Goal: Task Accomplishment & Management: Use online tool/utility

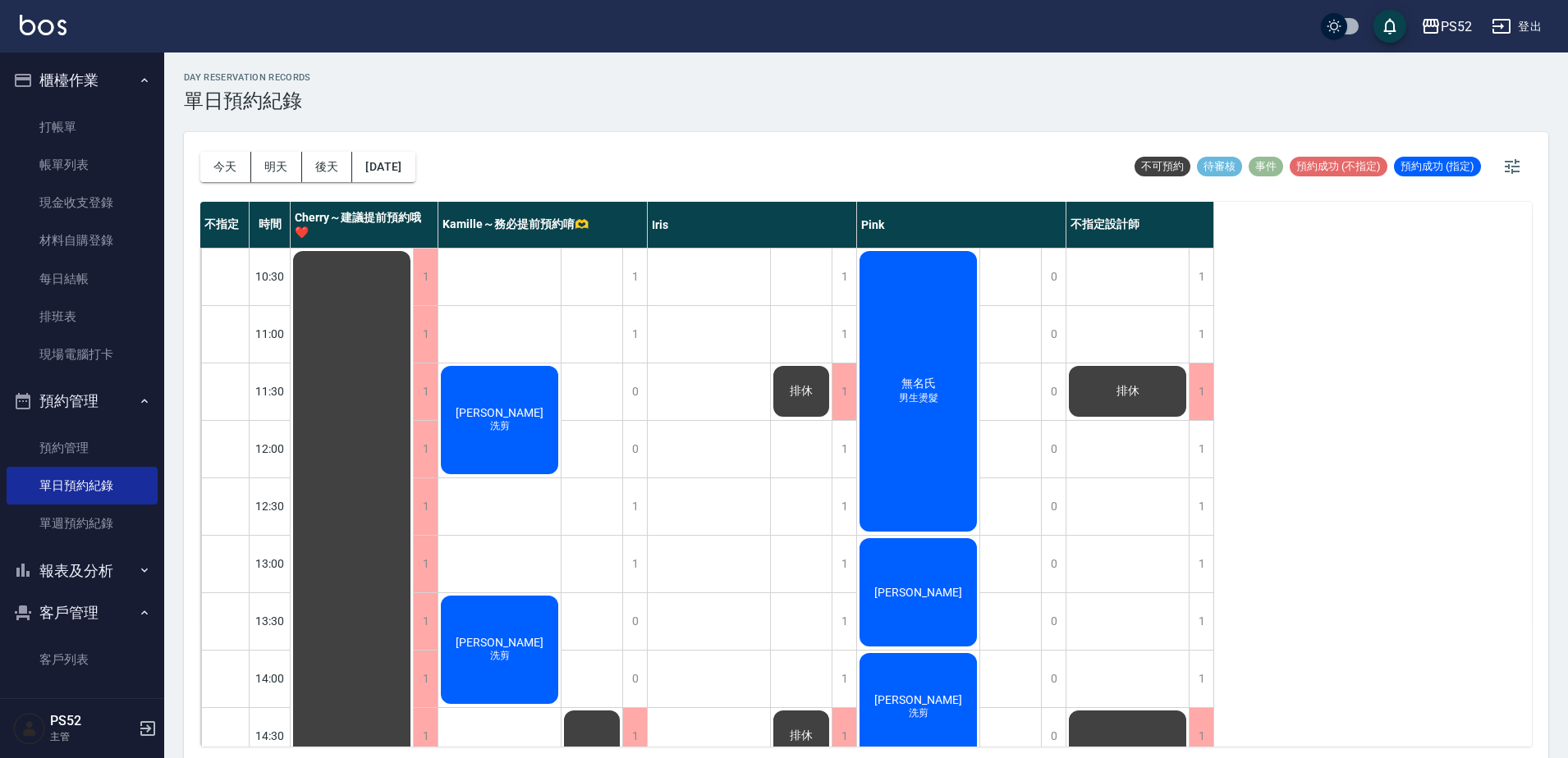
scroll to position [90, 0]
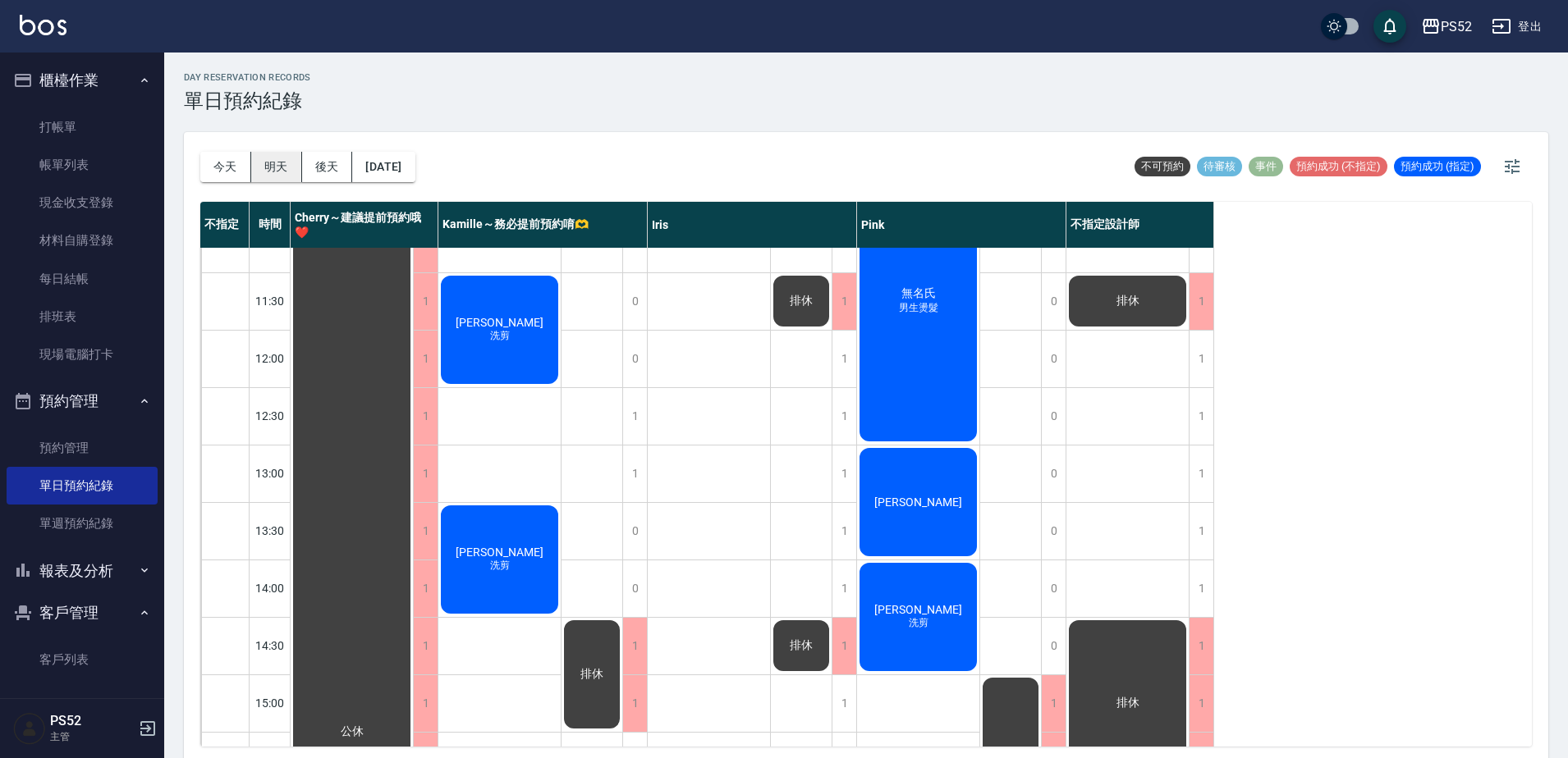
click at [269, 172] on button "明天" at bounding box center [277, 167] width 51 height 30
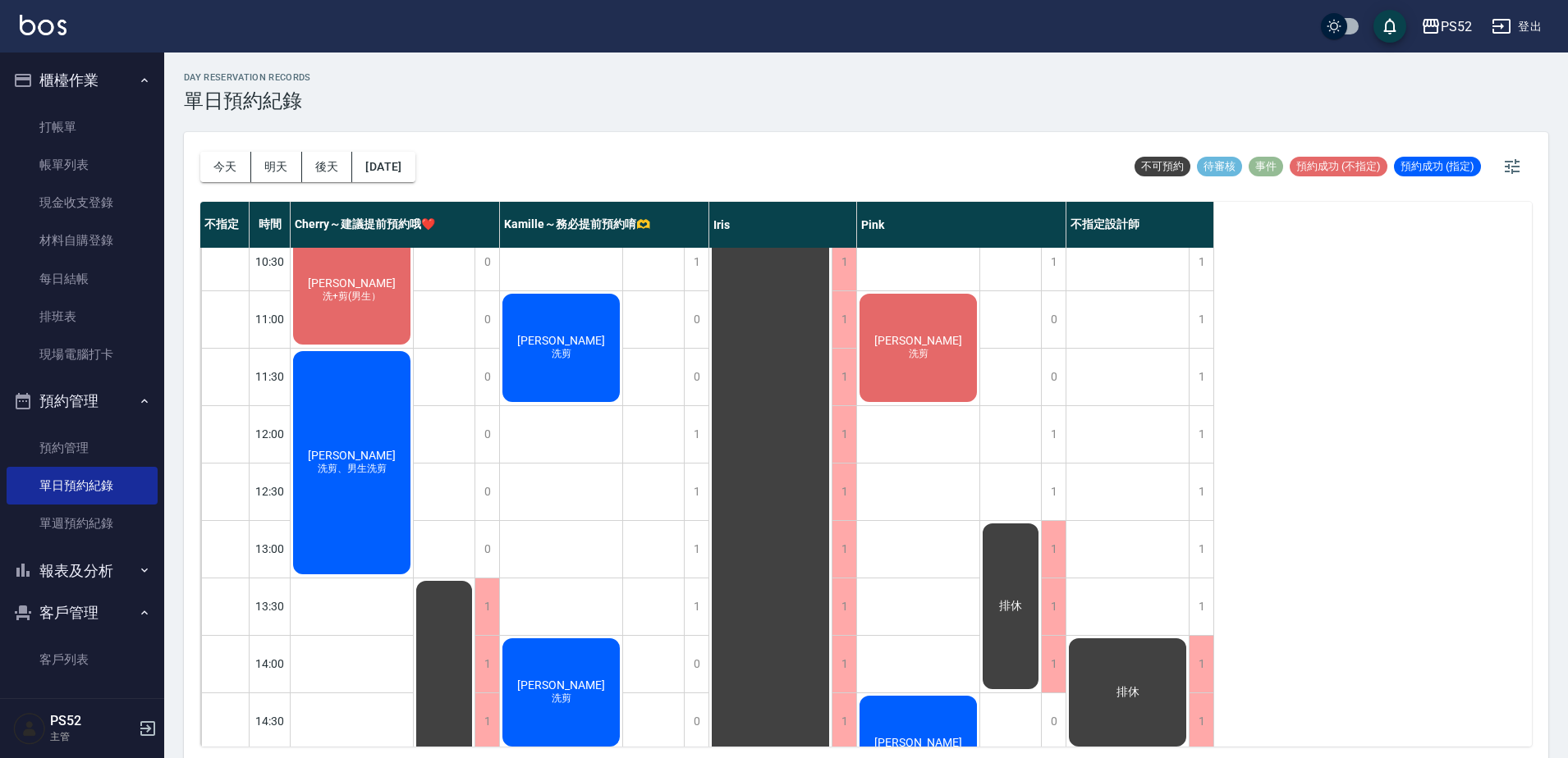
scroll to position [8, 0]
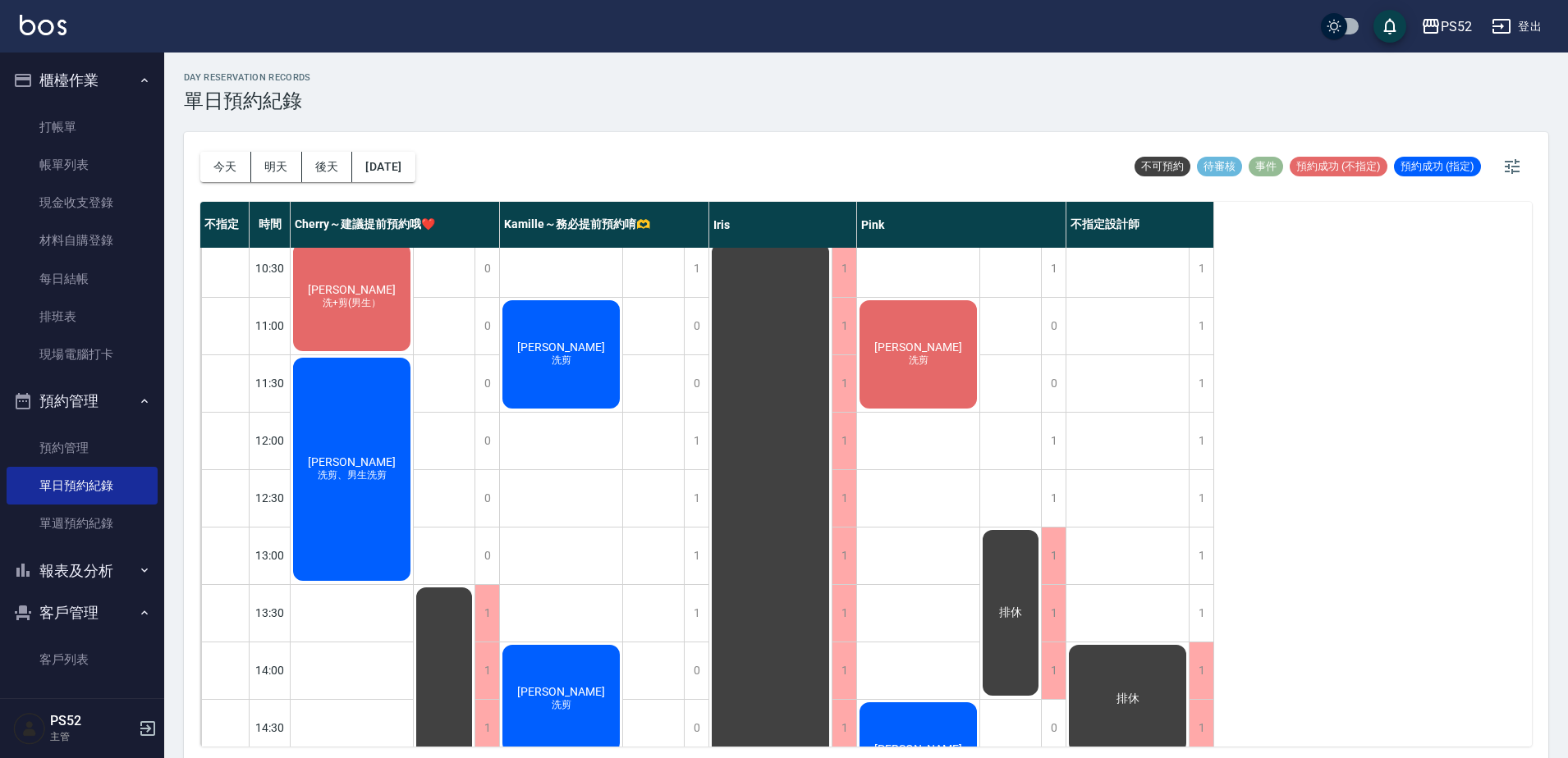
click at [932, 333] on div "[PERSON_NAME] 洗剪" at bounding box center [918, 354] width 122 height 114
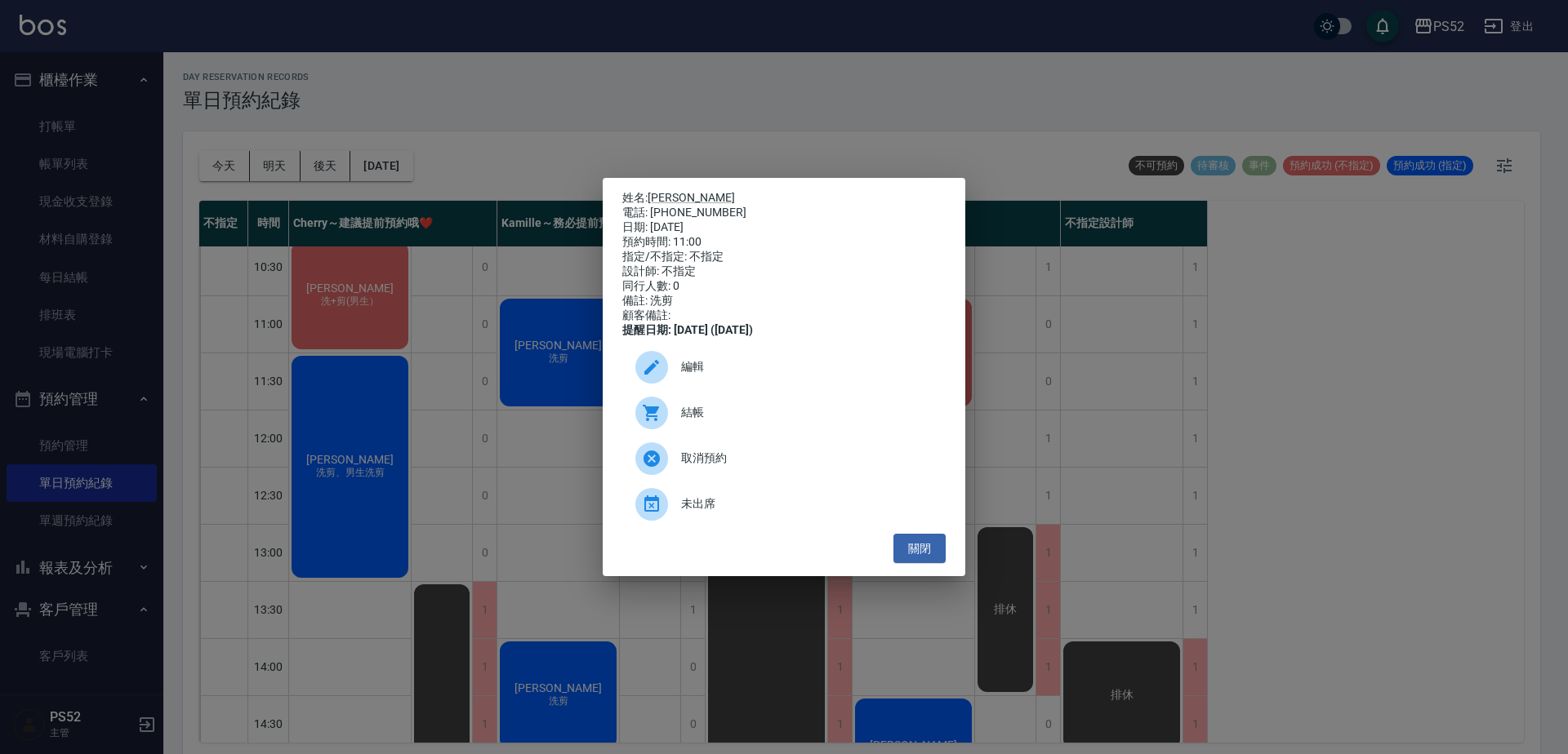
click at [738, 467] on span "取消預約" at bounding box center [806, 458] width 251 height 17
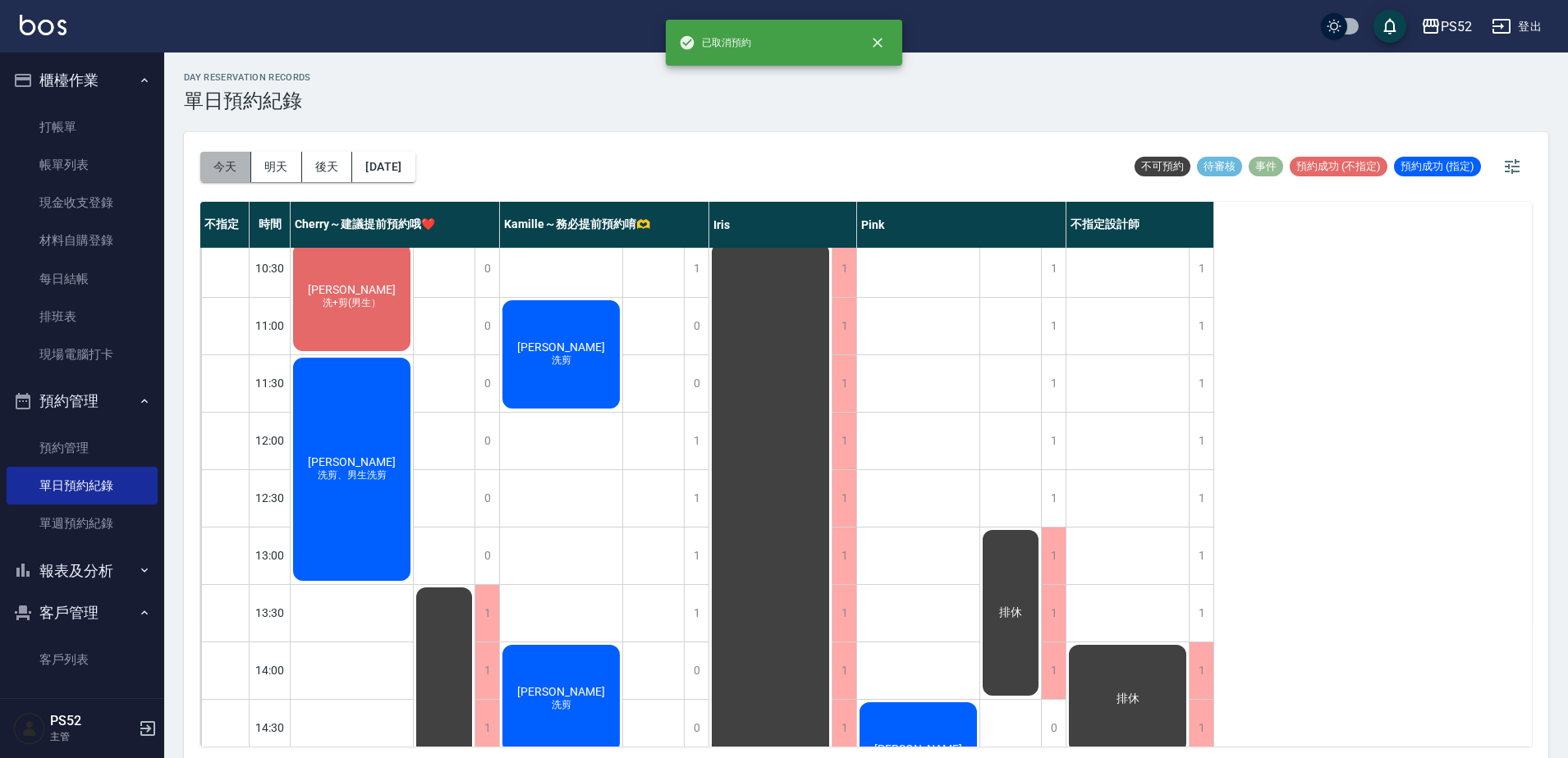
click at [230, 152] on button "今天" at bounding box center [226, 167] width 51 height 30
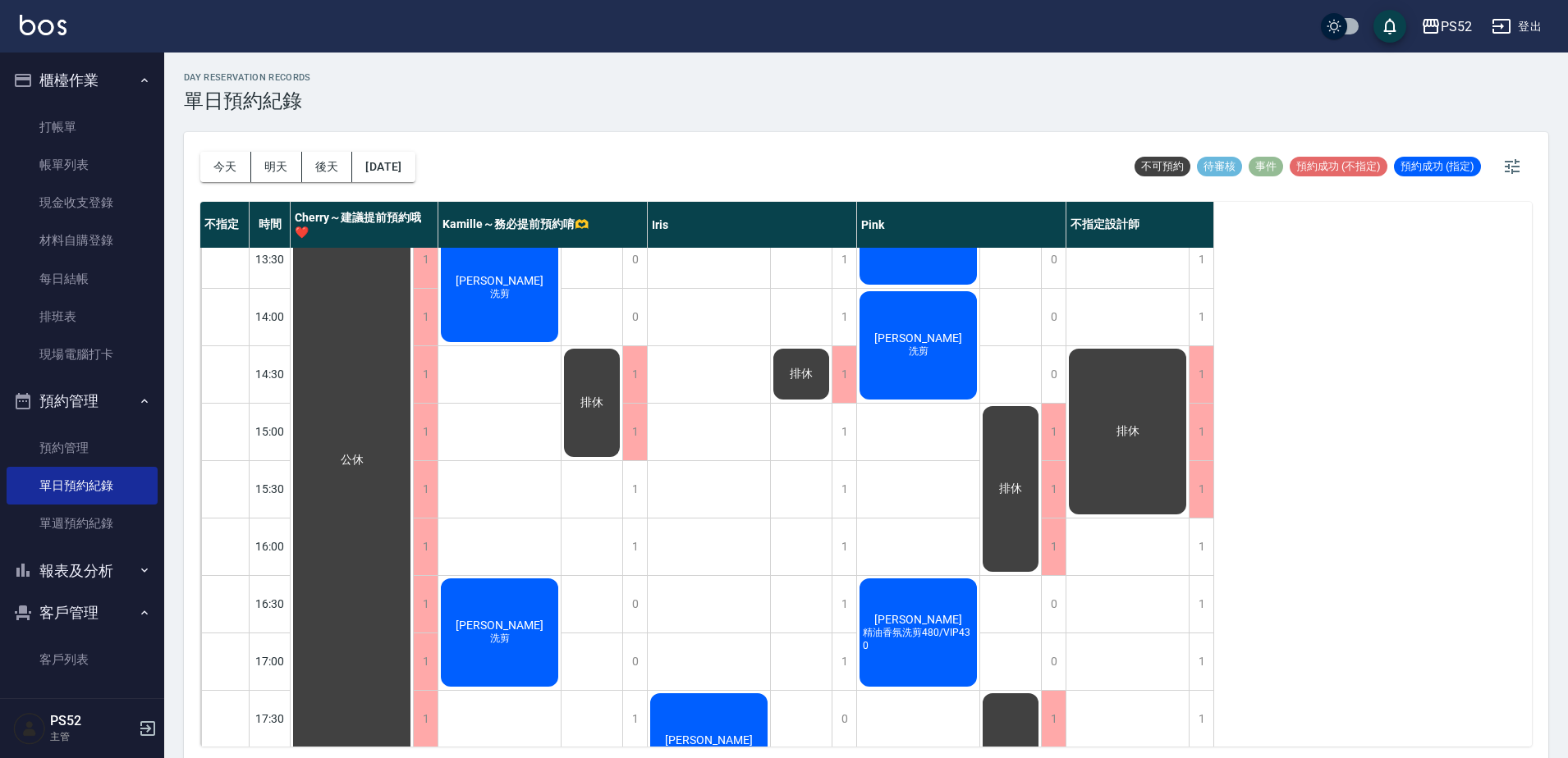
scroll to position [363, 0]
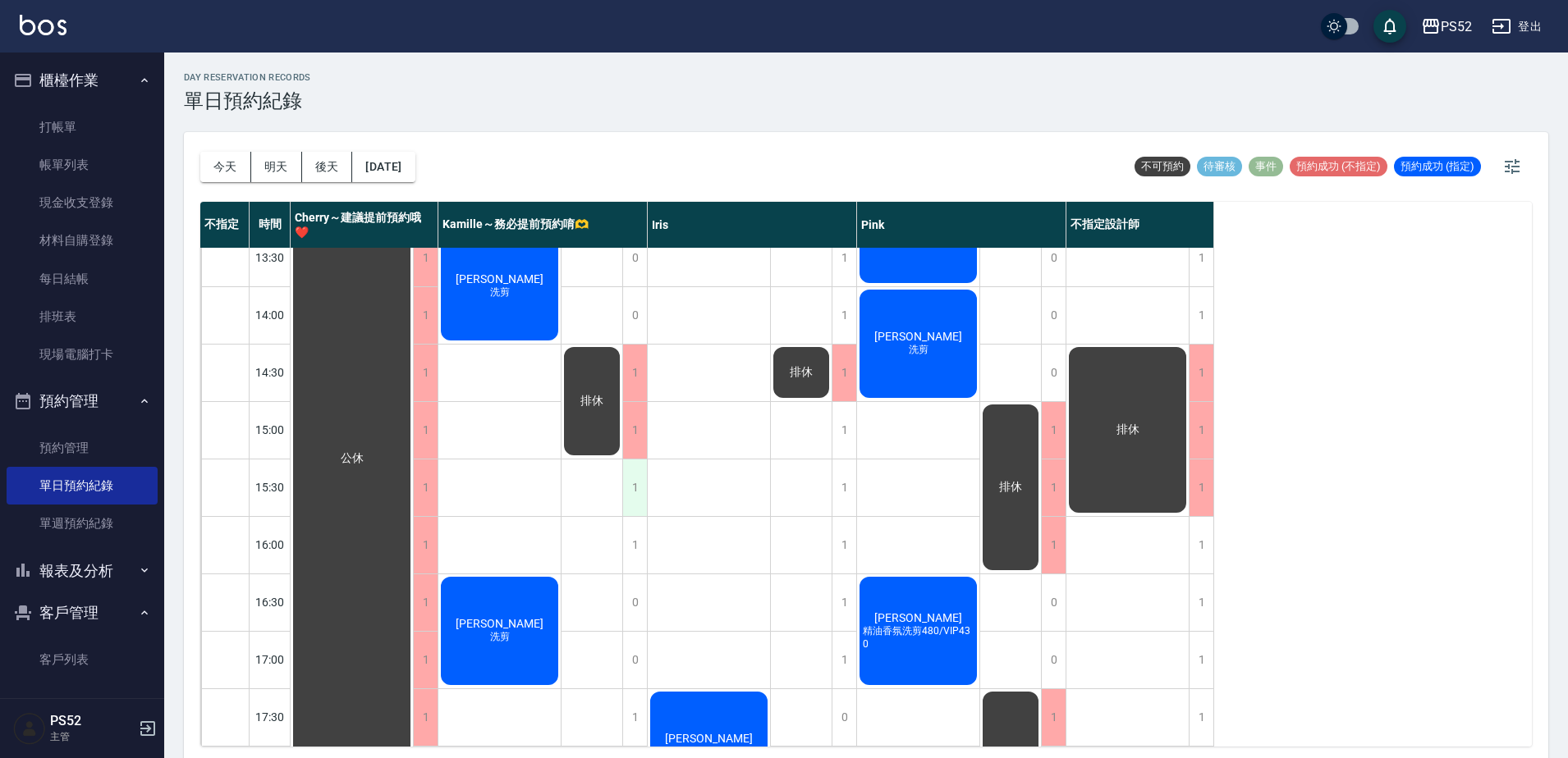
click at [627, 496] on div "1" at bounding box center [634, 487] width 24 height 56
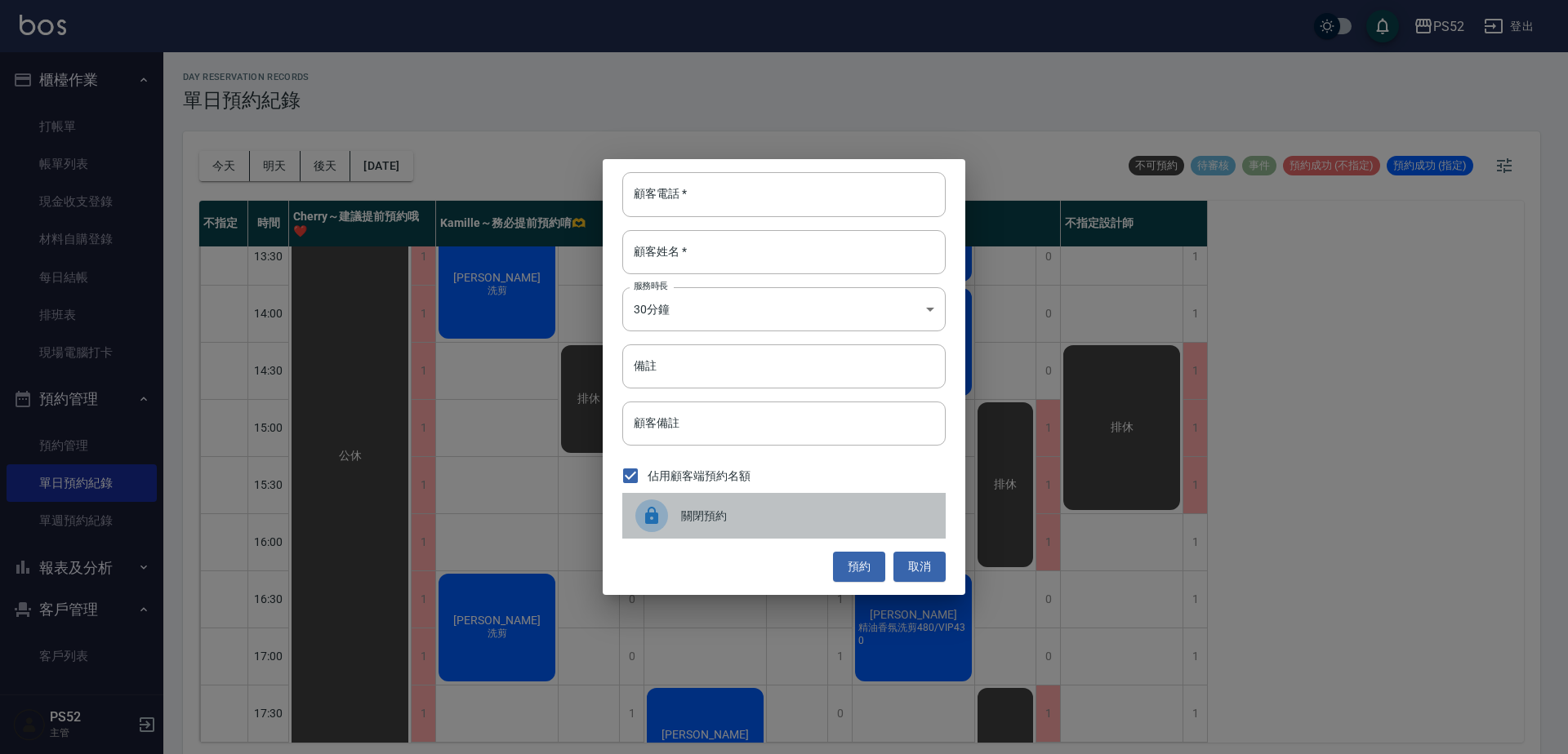
click at [682, 528] on div "關閉預約" at bounding box center [784, 515] width 324 height 46
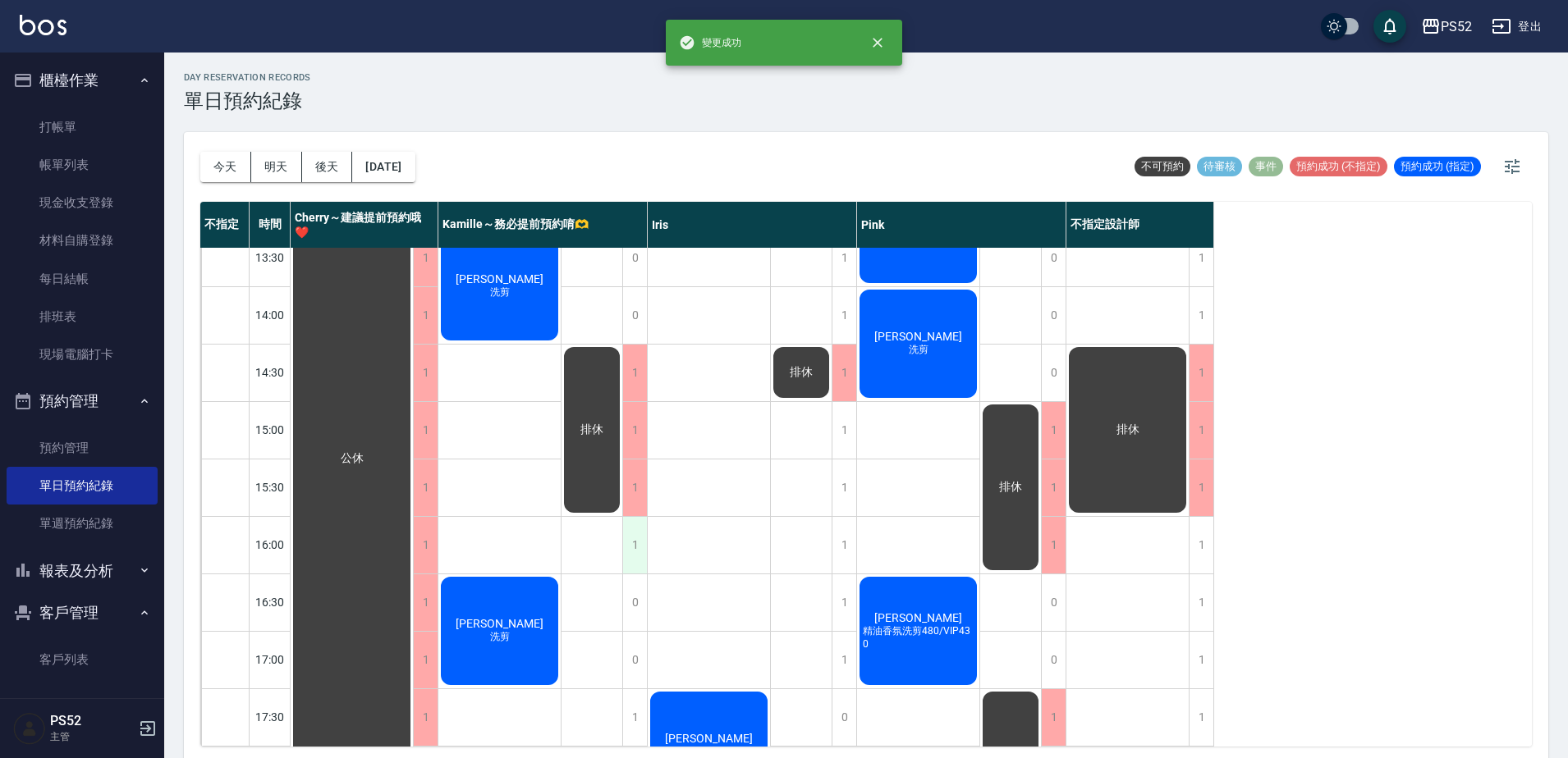
click at [640, 544] on div "1" at bounding box center [634, 545] width 24 height 56
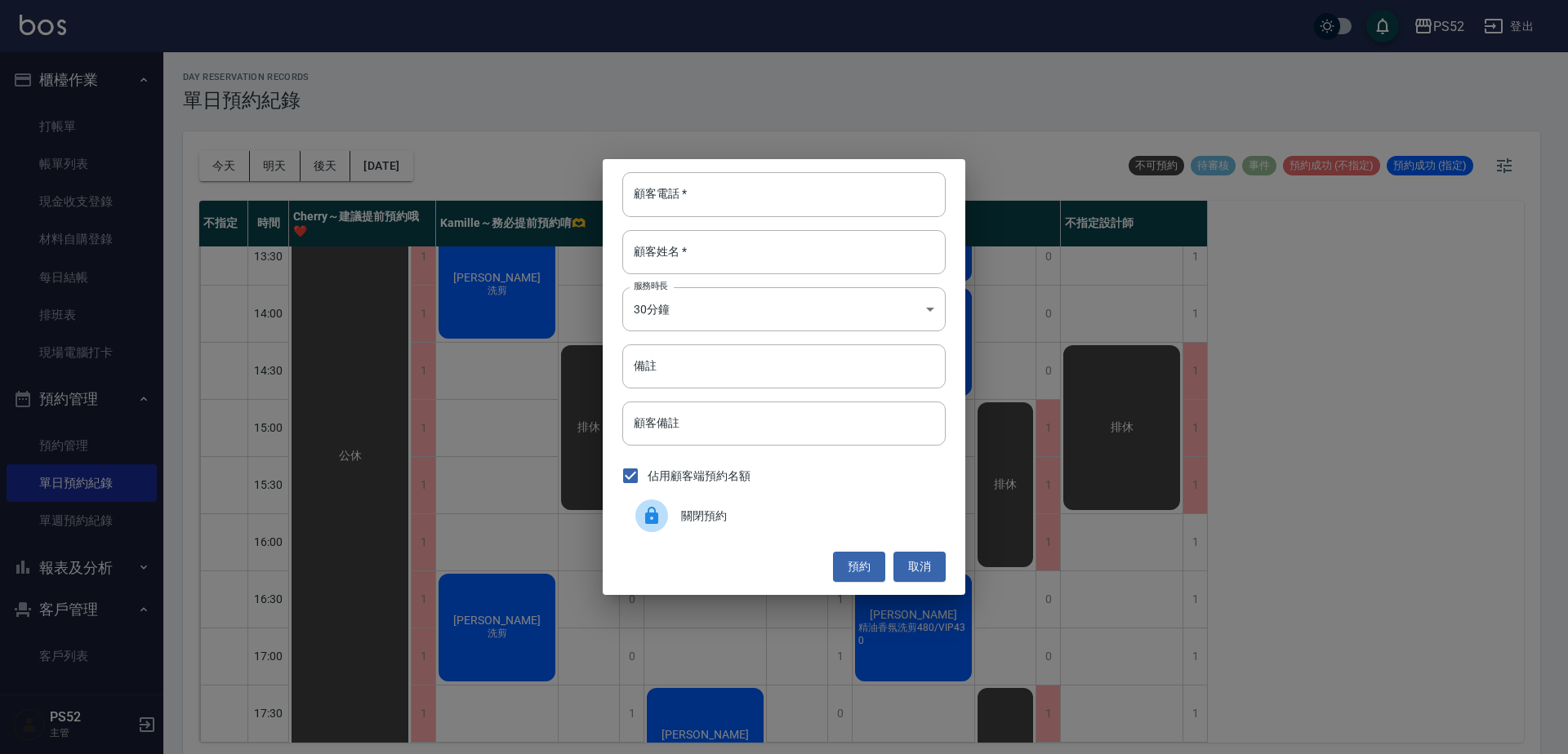
click at [722, 514] on span "關閉預約" at bounding box center [806, 516] width 251 height 17
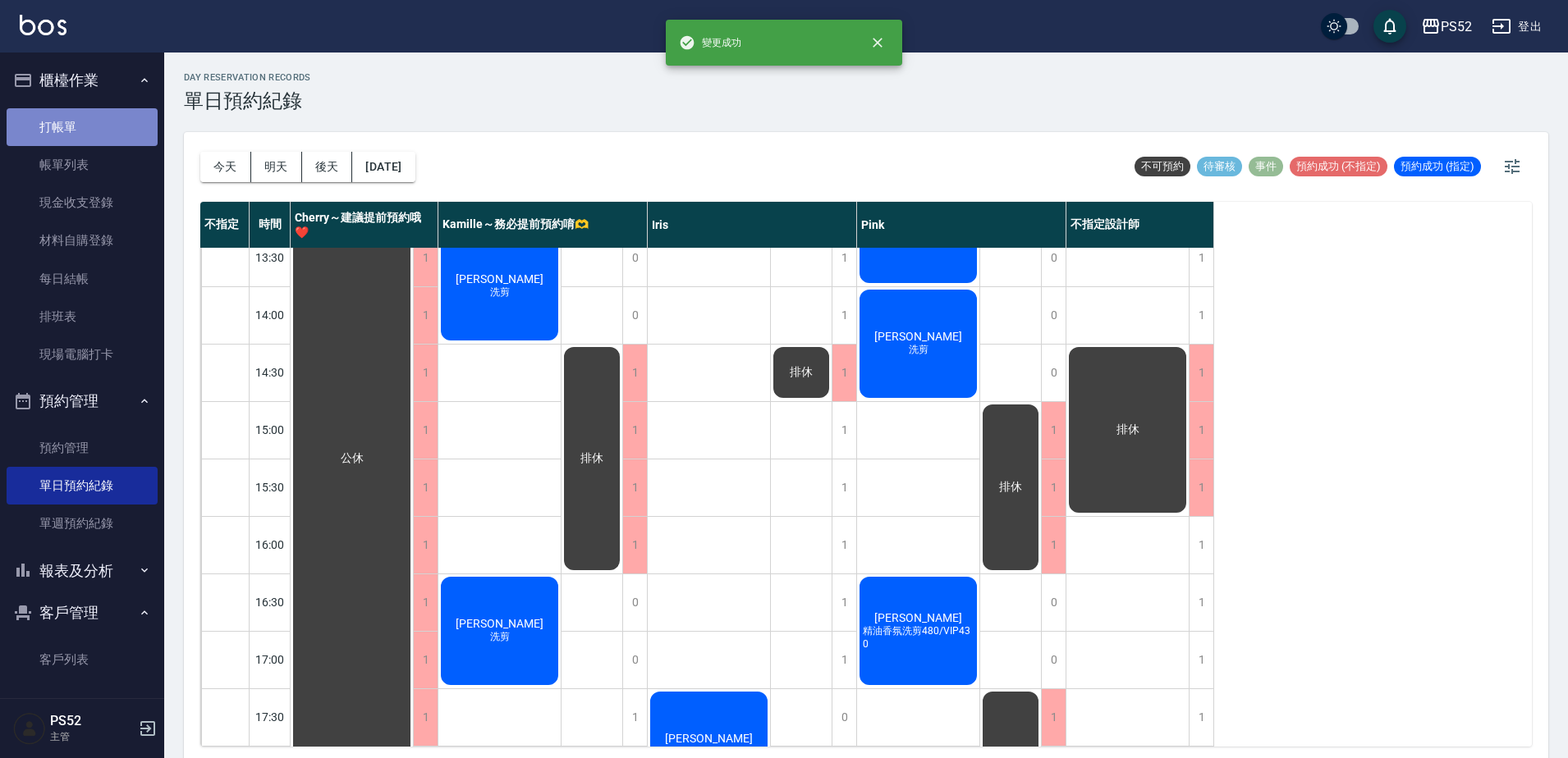
click at [115, 127] on link "打帳單" at bounding box center [82, 127] width 151 height 38
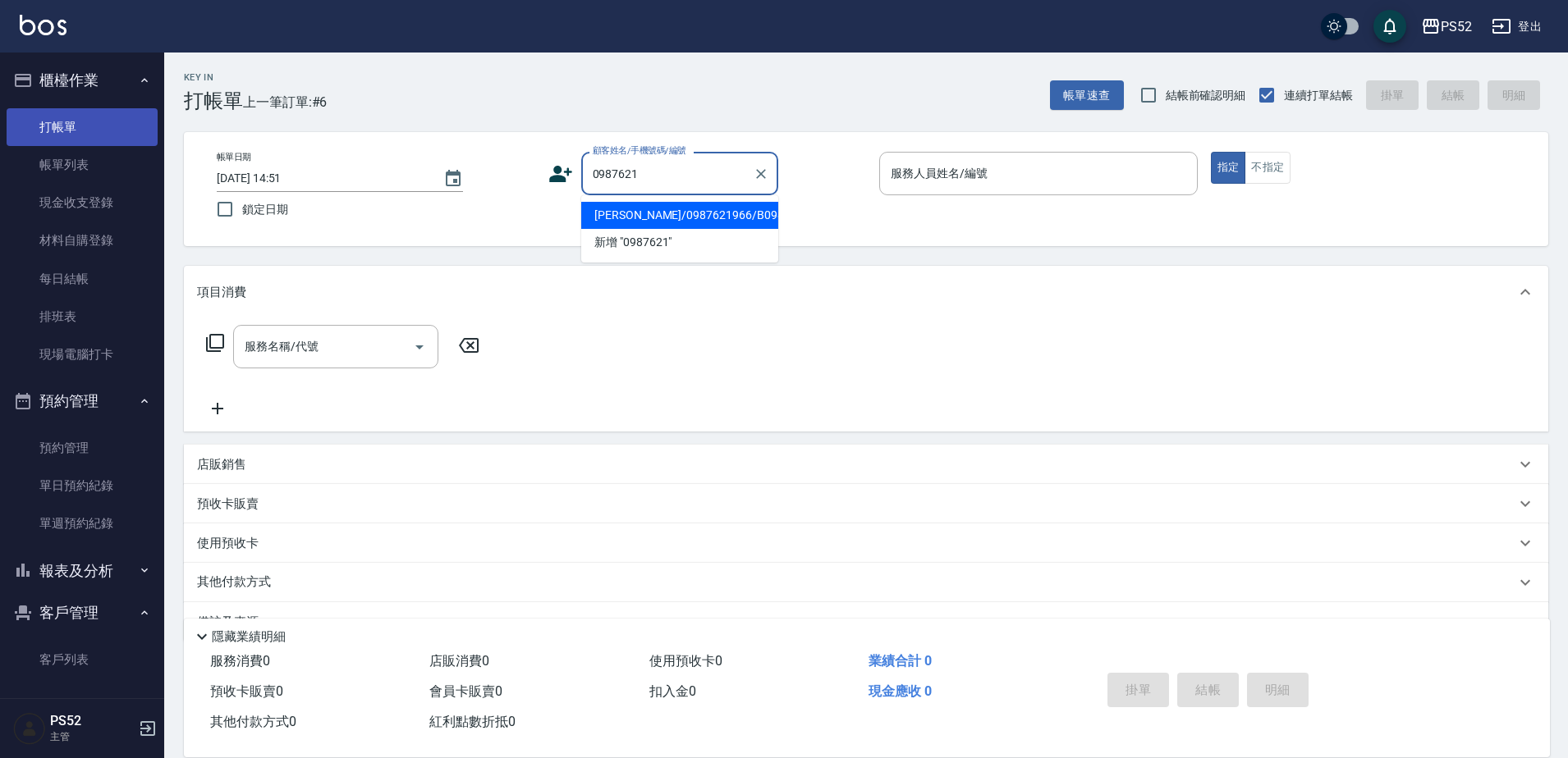
type input "[PERSON_NAME]/0987621966/B0987621966"
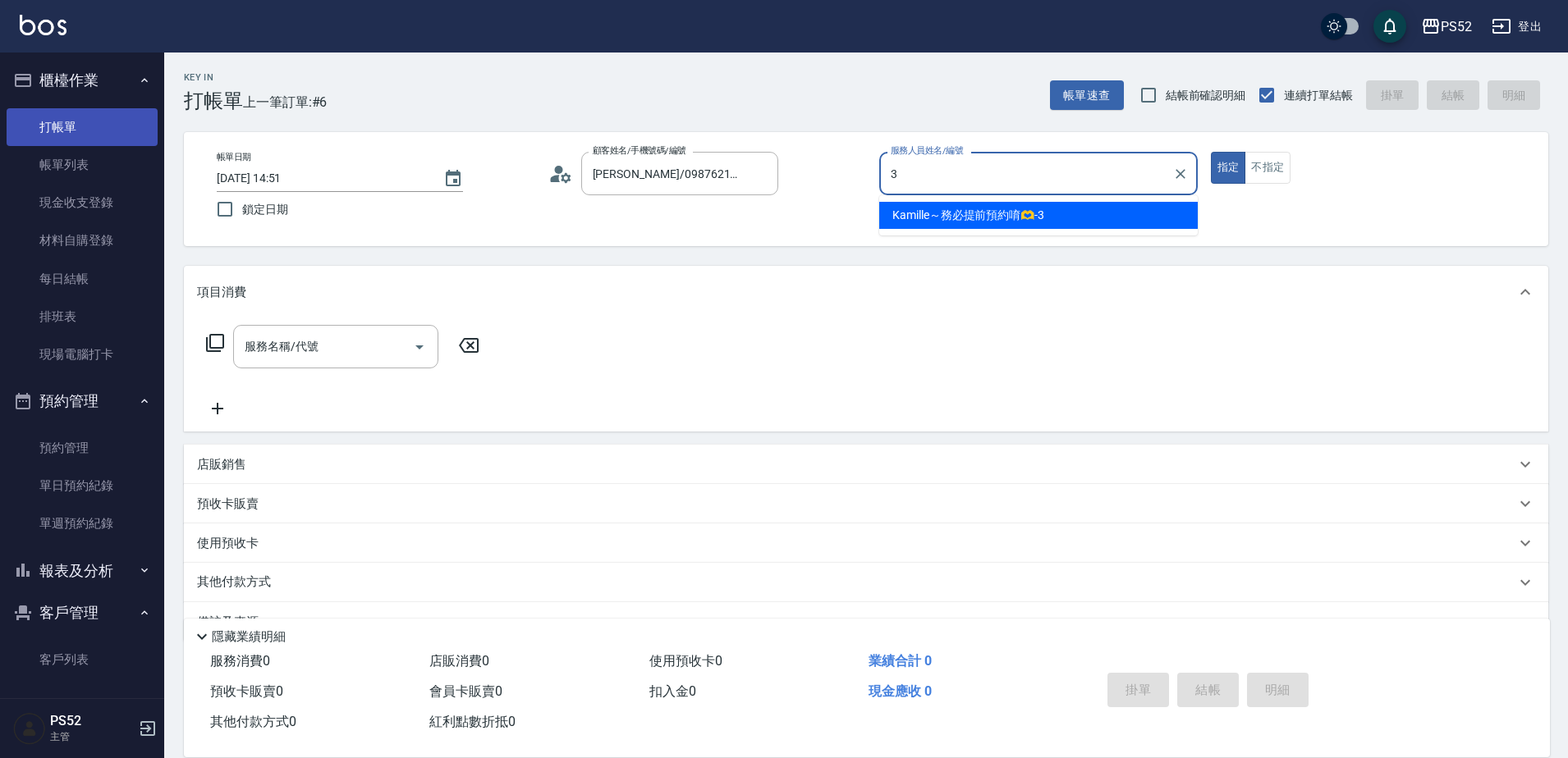
type input "Kamille～務必提前預約唷🫶-3"
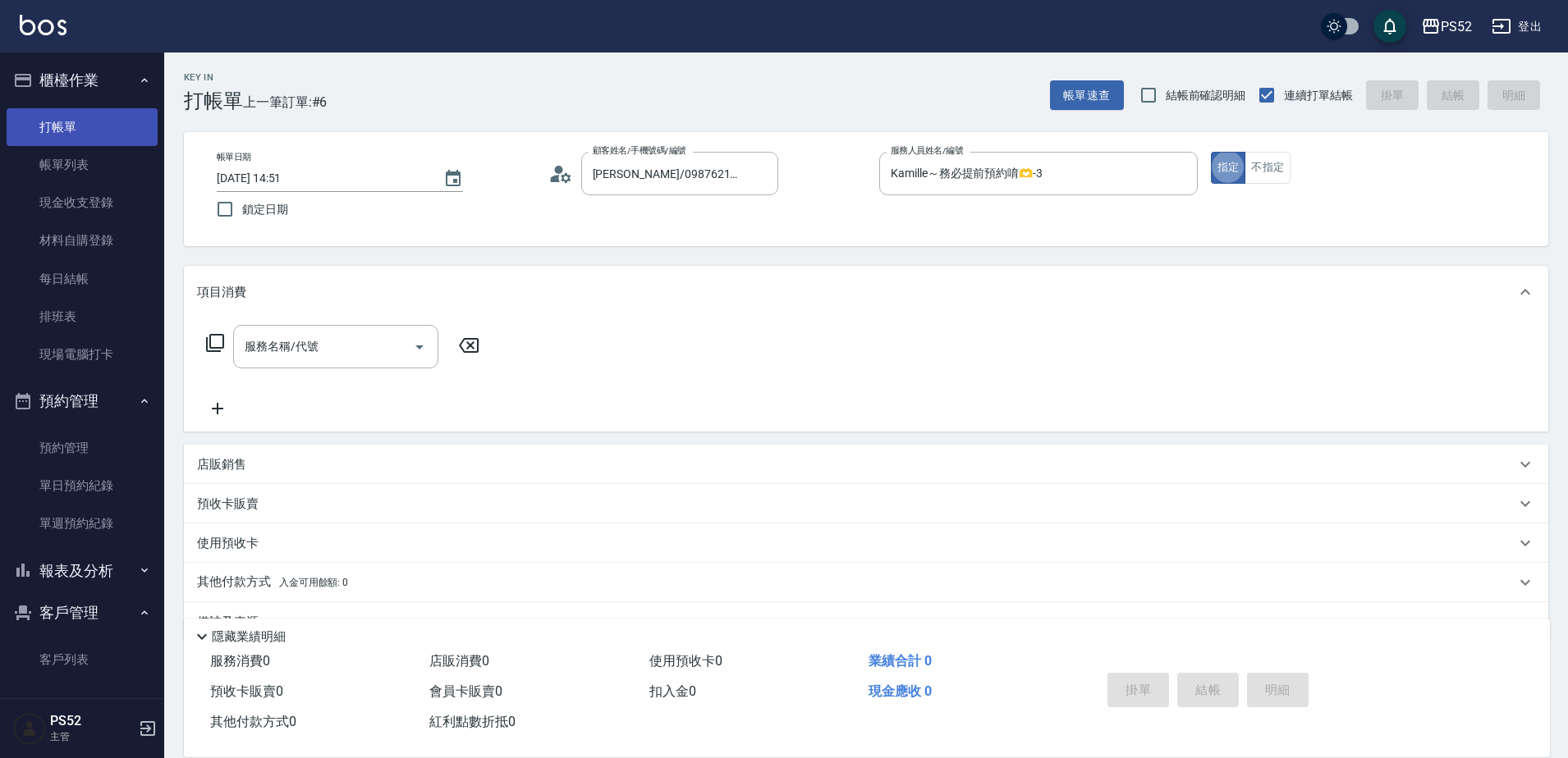
type button "true"
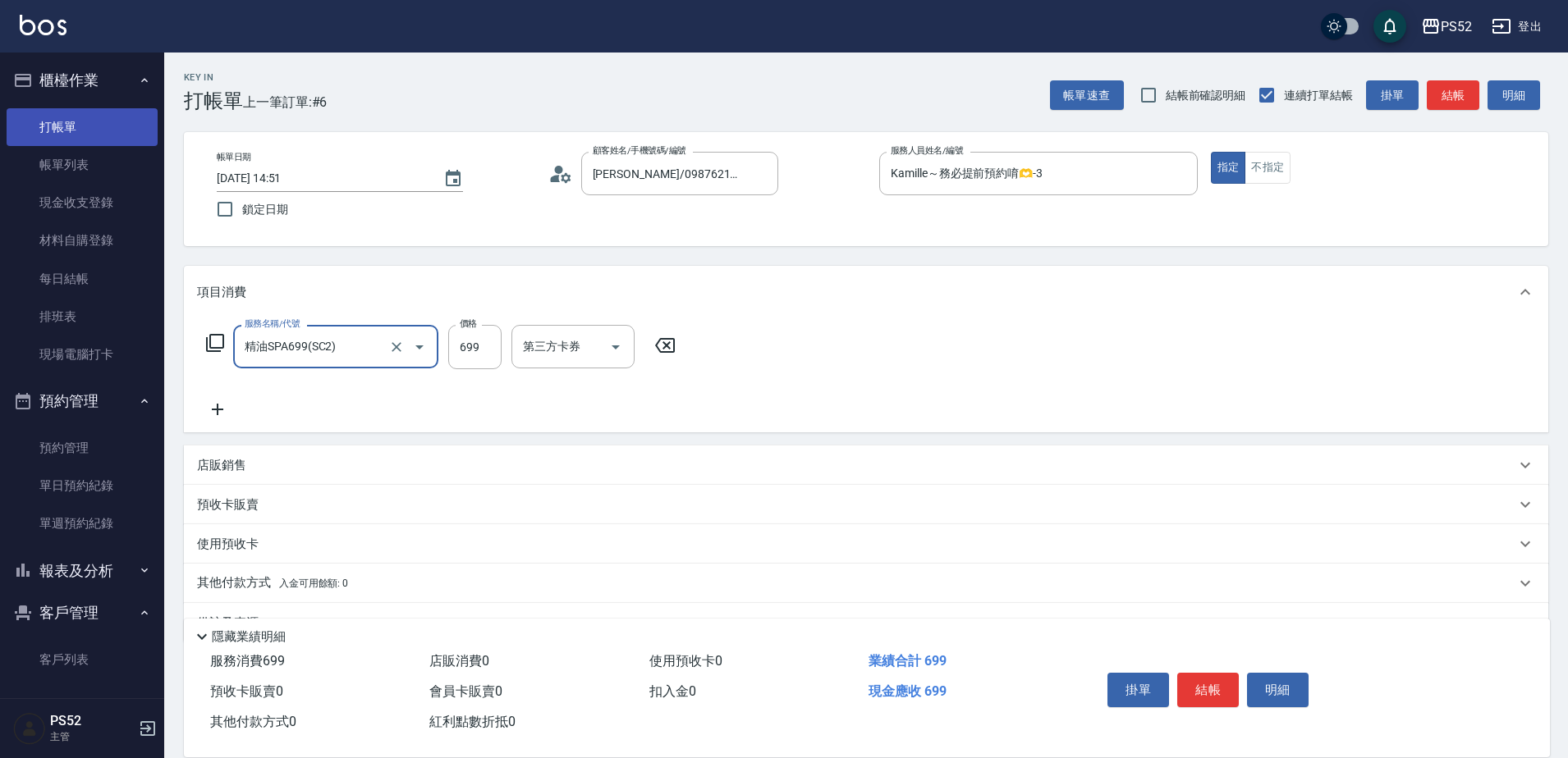
type input "精油SPA699(SC2)"
type input "700"
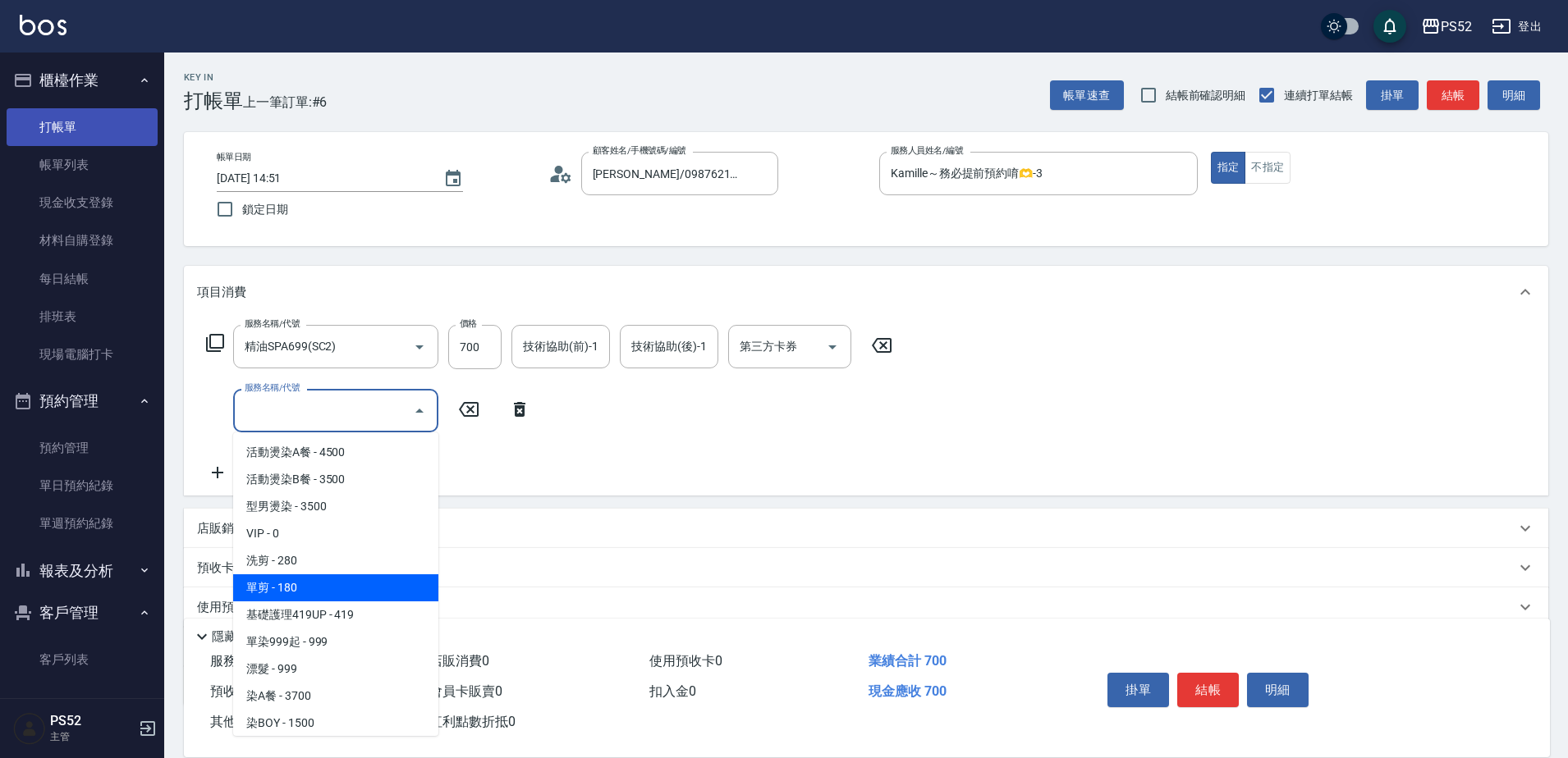
type input "單剪(C2)"
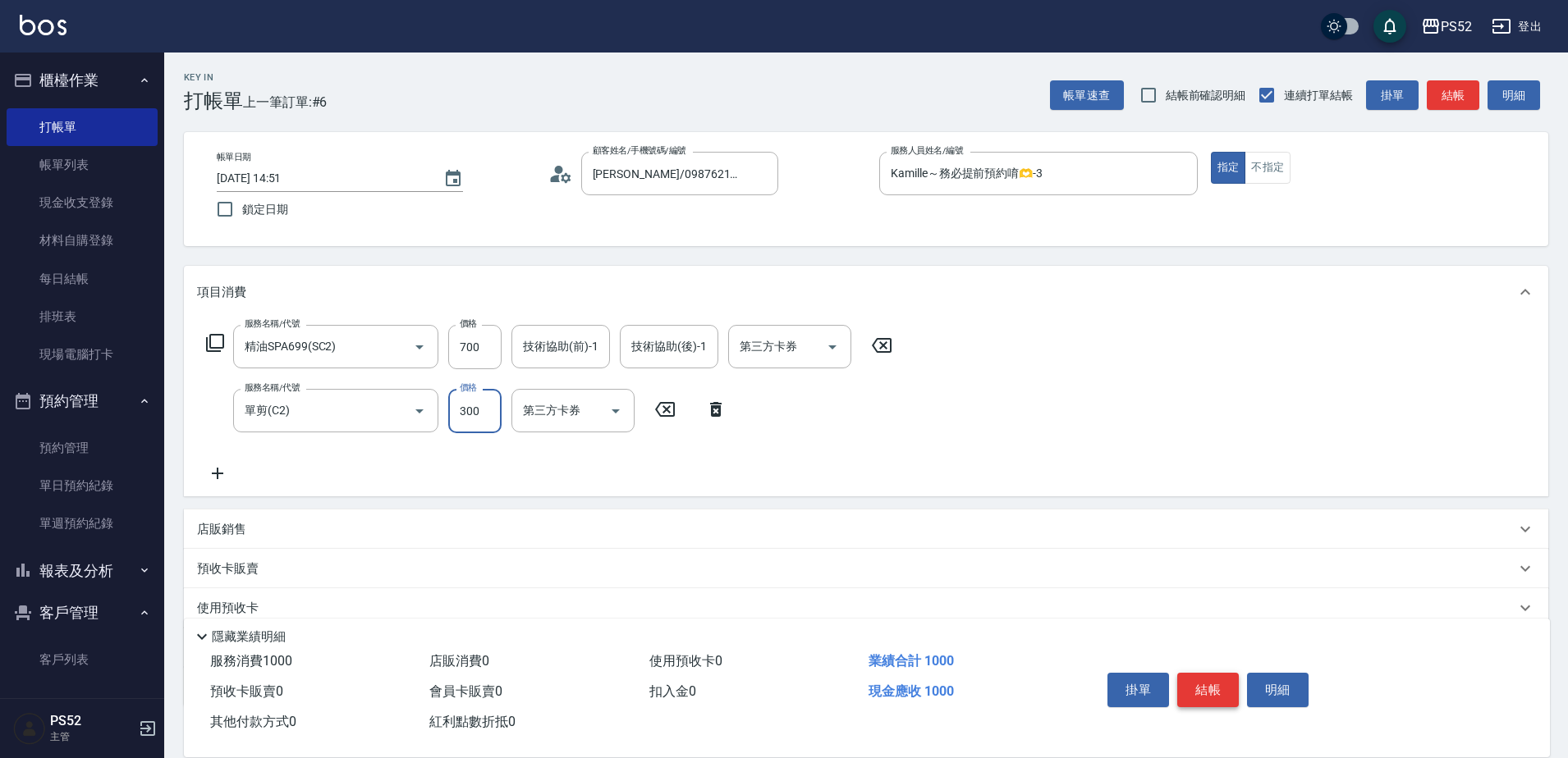
type input "300"
click at [1187, 687] on button "結帳" at bounding box center [1208, 690] width 62 height 35
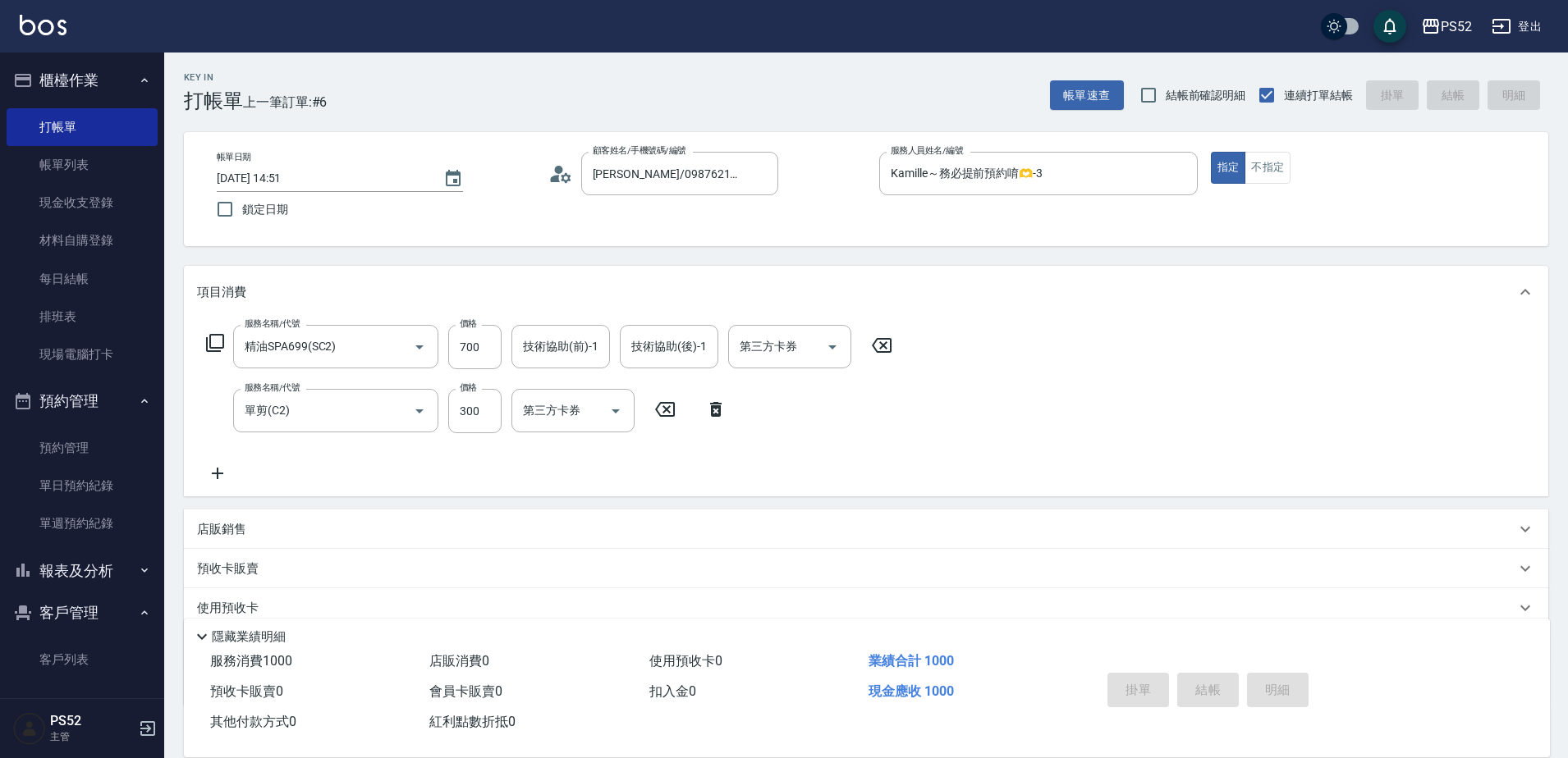
type input "[DATE] 14:52"
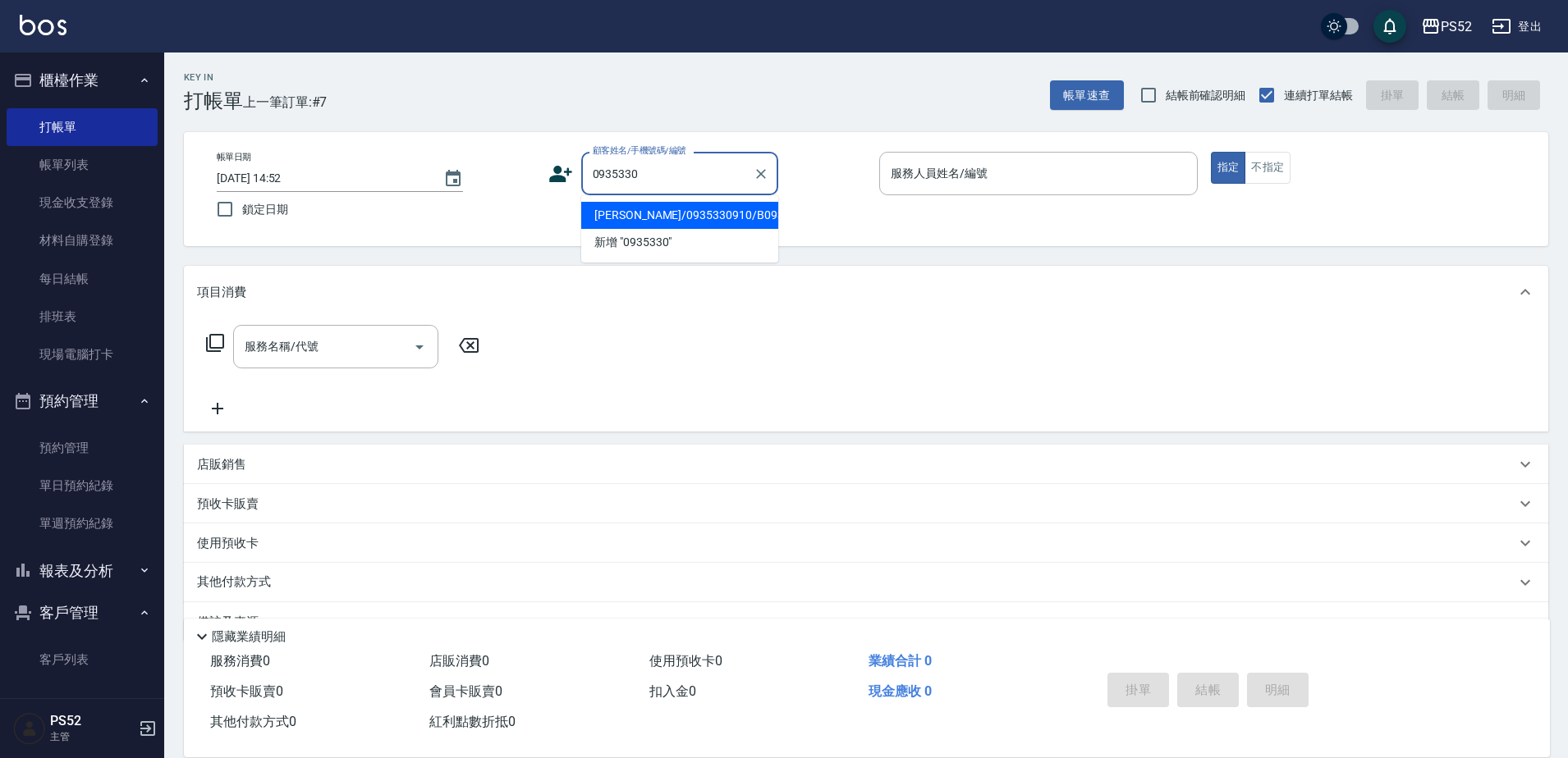
type input "[PERSON_NAME]/0935330910/B0935330910"
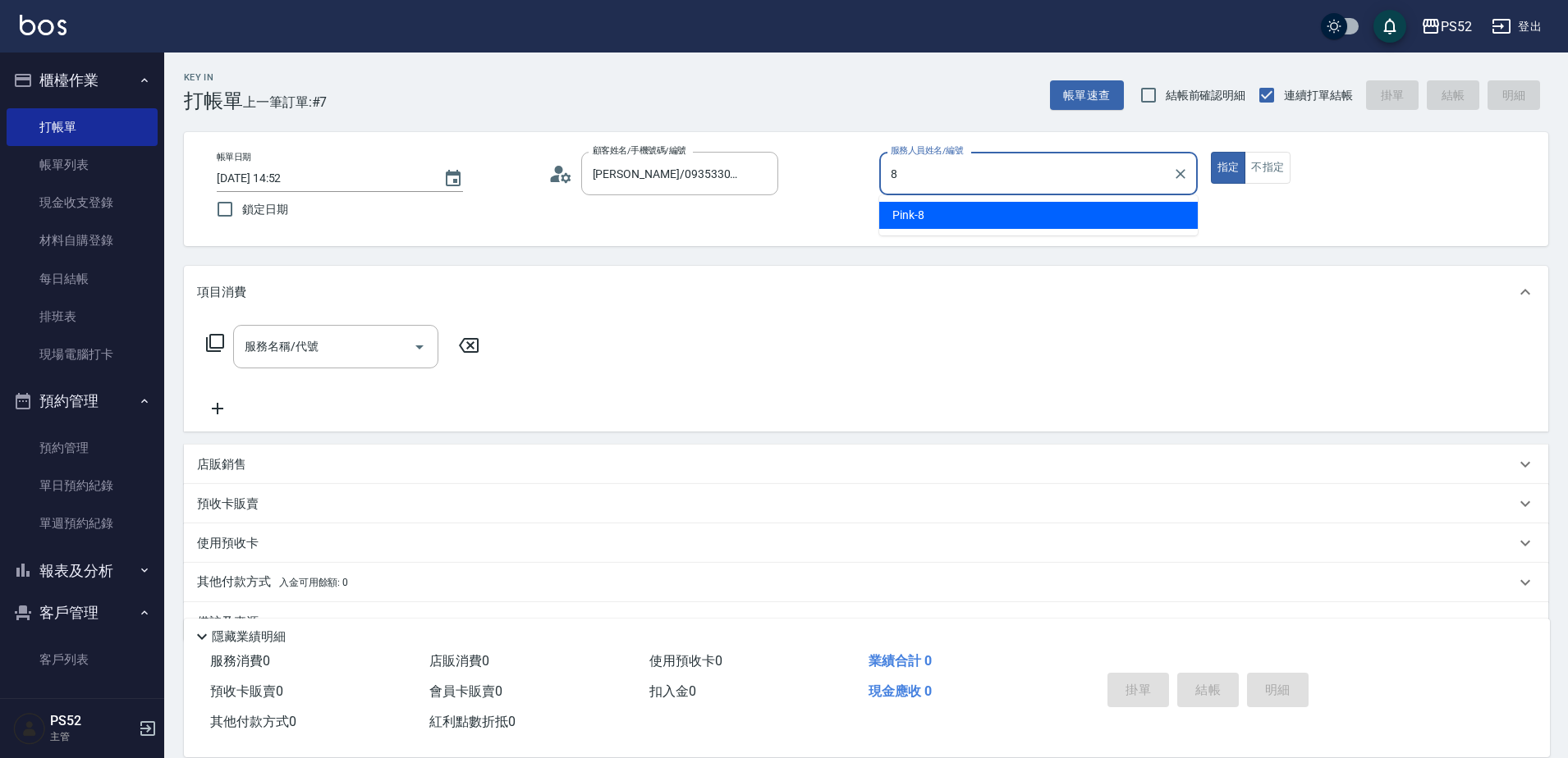
type input "Pink-8"
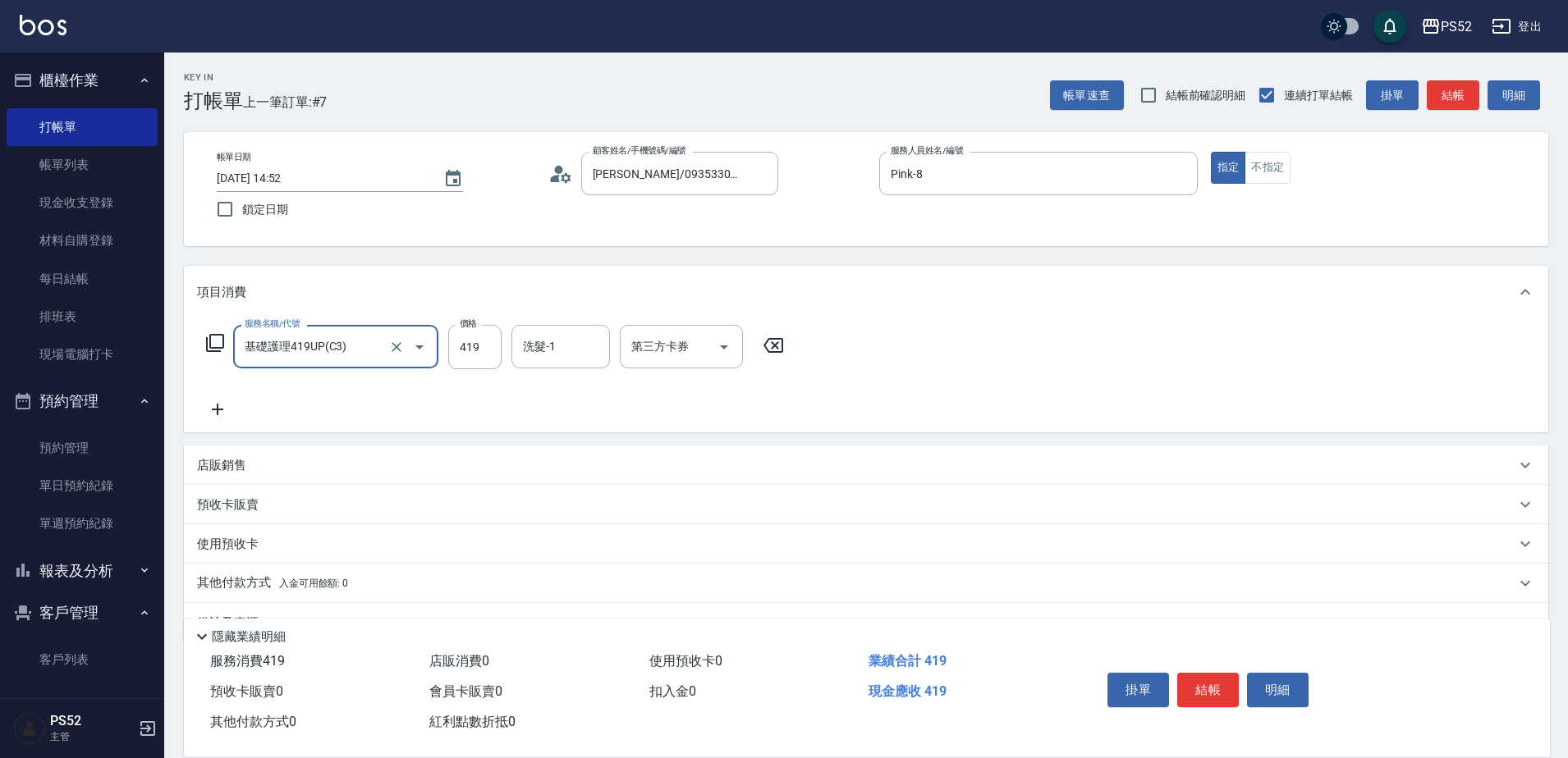
type input "基礎護理419UP(C3)"
click at [398, 343] on icon "Clear" at bounding box center [397, 347] width 16 height 16
type input "4"
click at [428, 345] on icon "Open" at bounding box center [419, 347] width 20 height 20
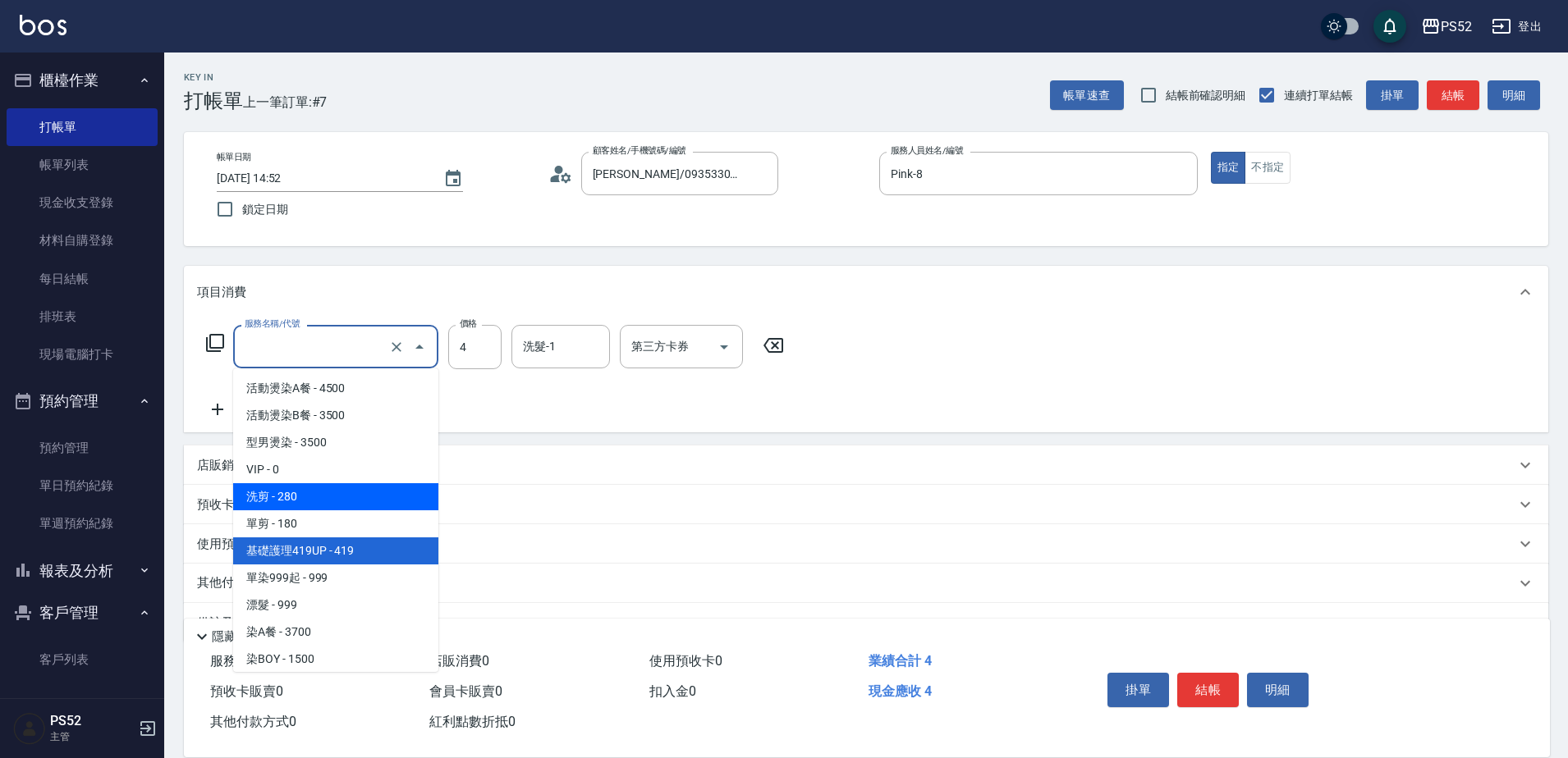
click at [350, 508] on span "洗剪 - 280" at bounding box center [336, 496] width 206 height 27
type input "洗剪(C1)"
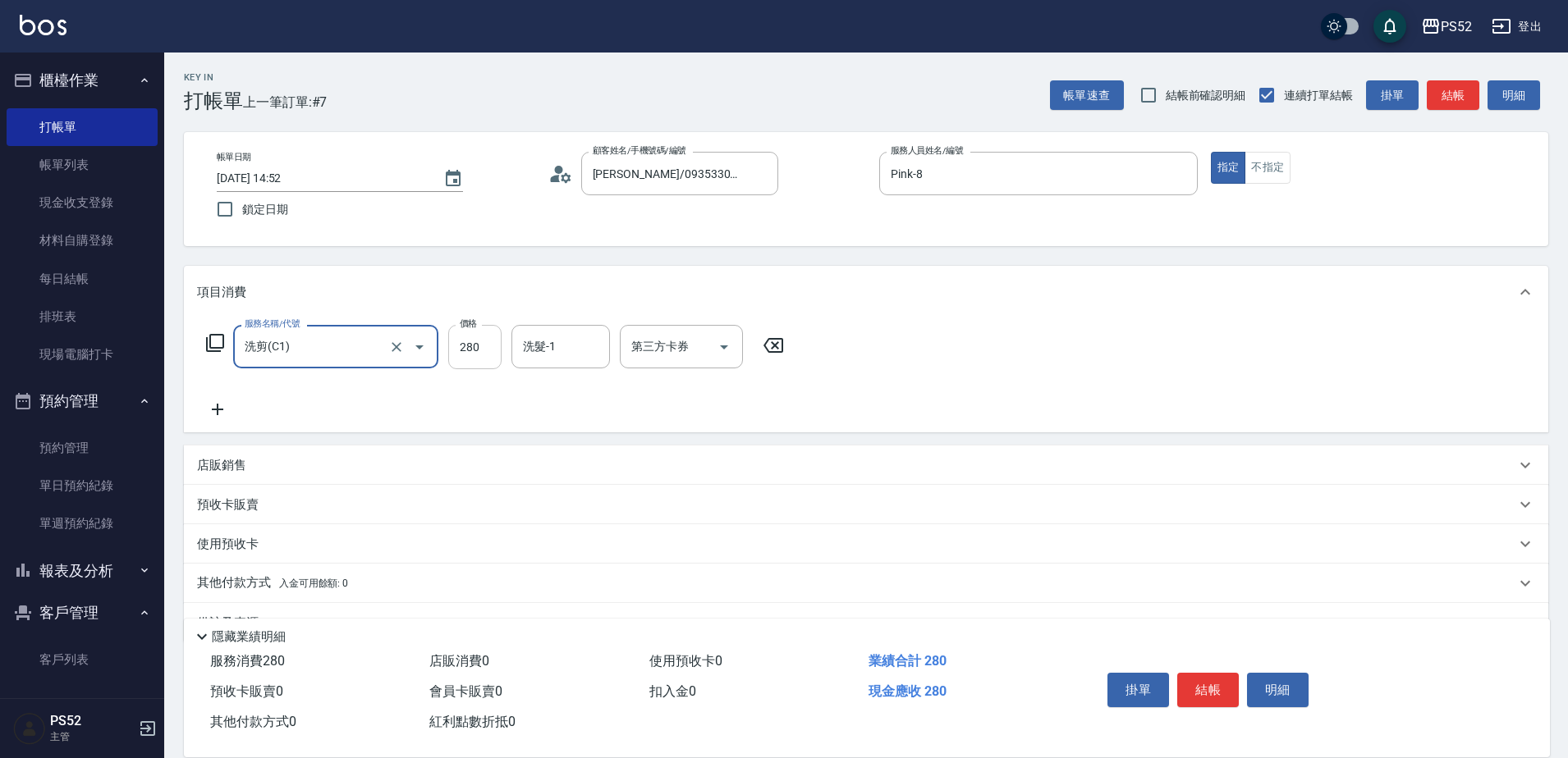
click at [498, 341] on input "280" at bounding box center [475, 347] width 53 height 44
type input "370"
drag, startPoint x: 213, startPoint y: 410, endPoint x: 222, endPoint y: 406, distance: 9.8
click at [222, 406] on icon at bounding box center [217, 409] width 41 height 20
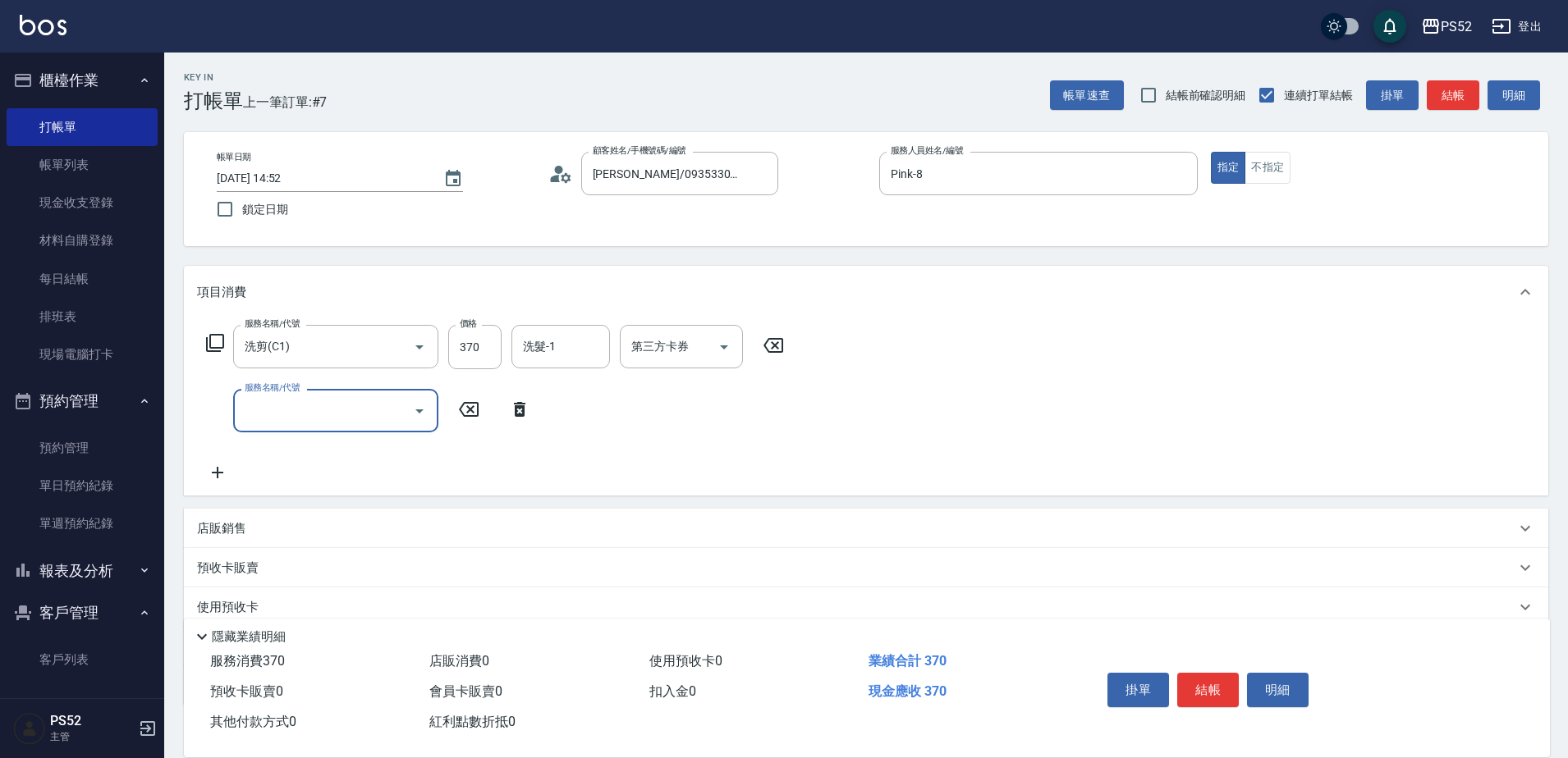
click at [245, 409] on input "服務名稱/代號" at bounding box center [323, 410] width 166 height 29
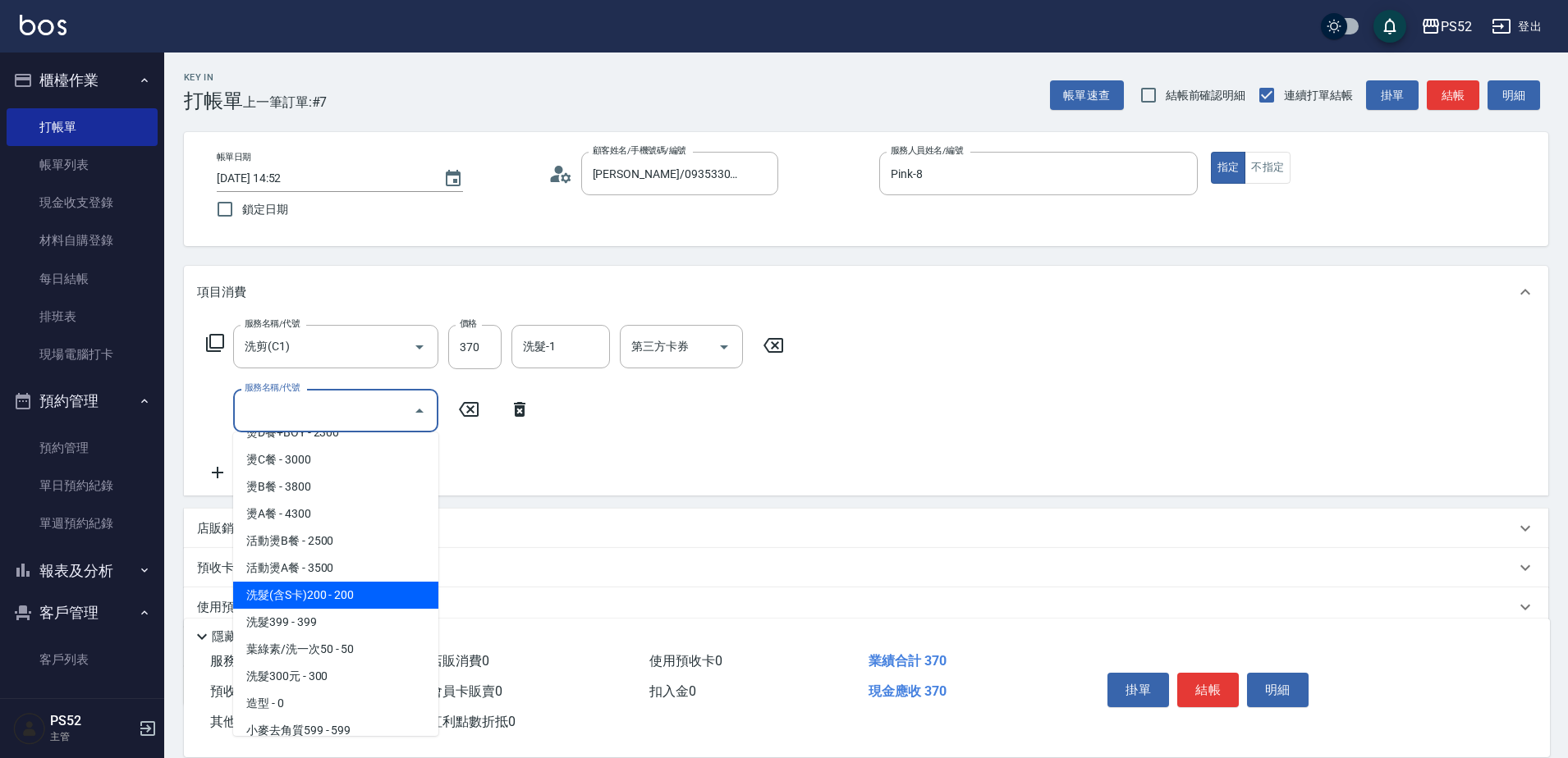
scroll to position [602, 0]
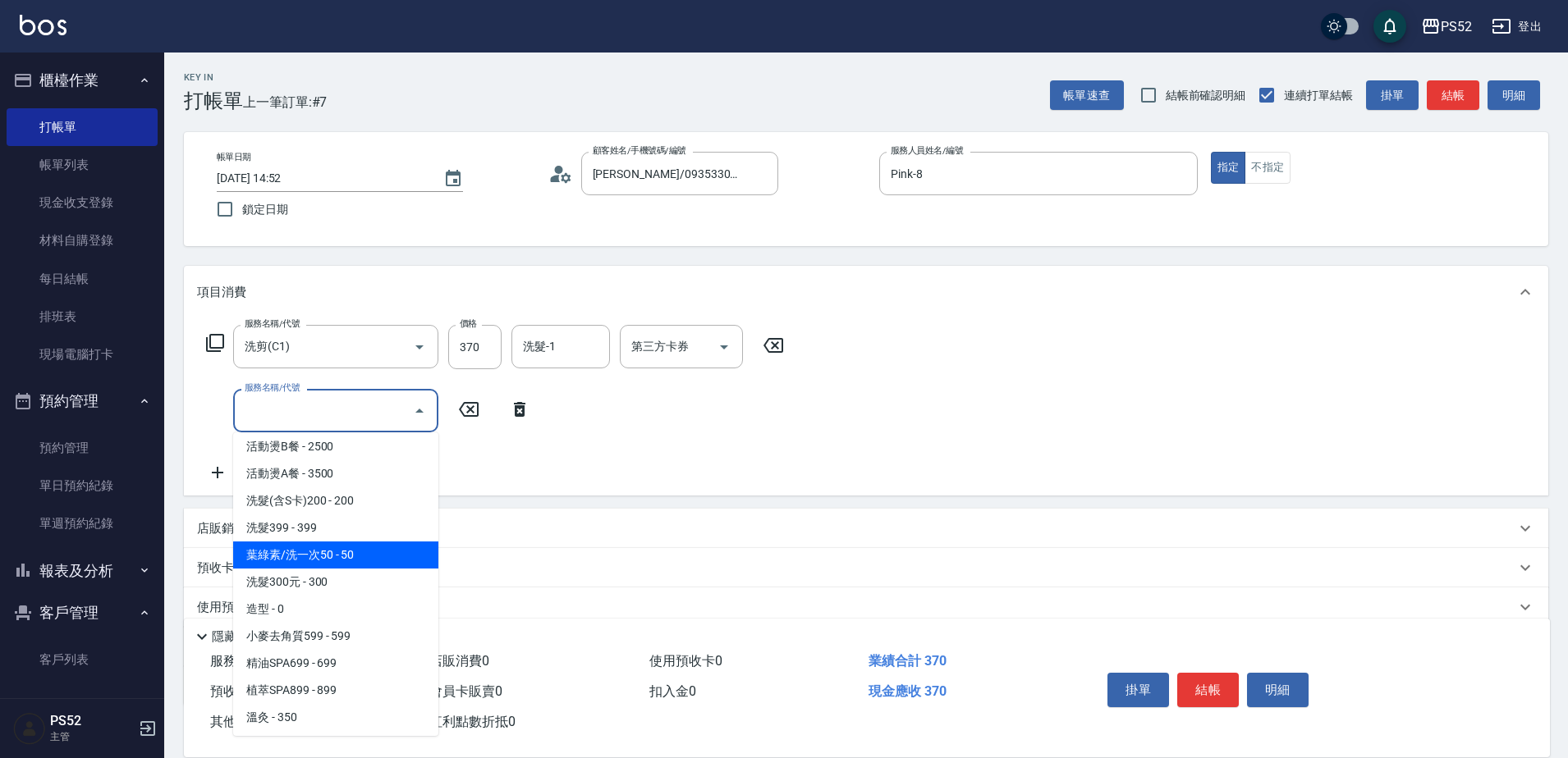
drag, startPoint x: 390, startPoint y: 567, endPoint x: 432, endPoint y: 573, distance: 42.4
click at [393, 565] on span "葉綠素/洗一次50 - 50" at bounding box center [336, 554] width 206 height 27
type input "葉綠素/洗一次50(S3)"
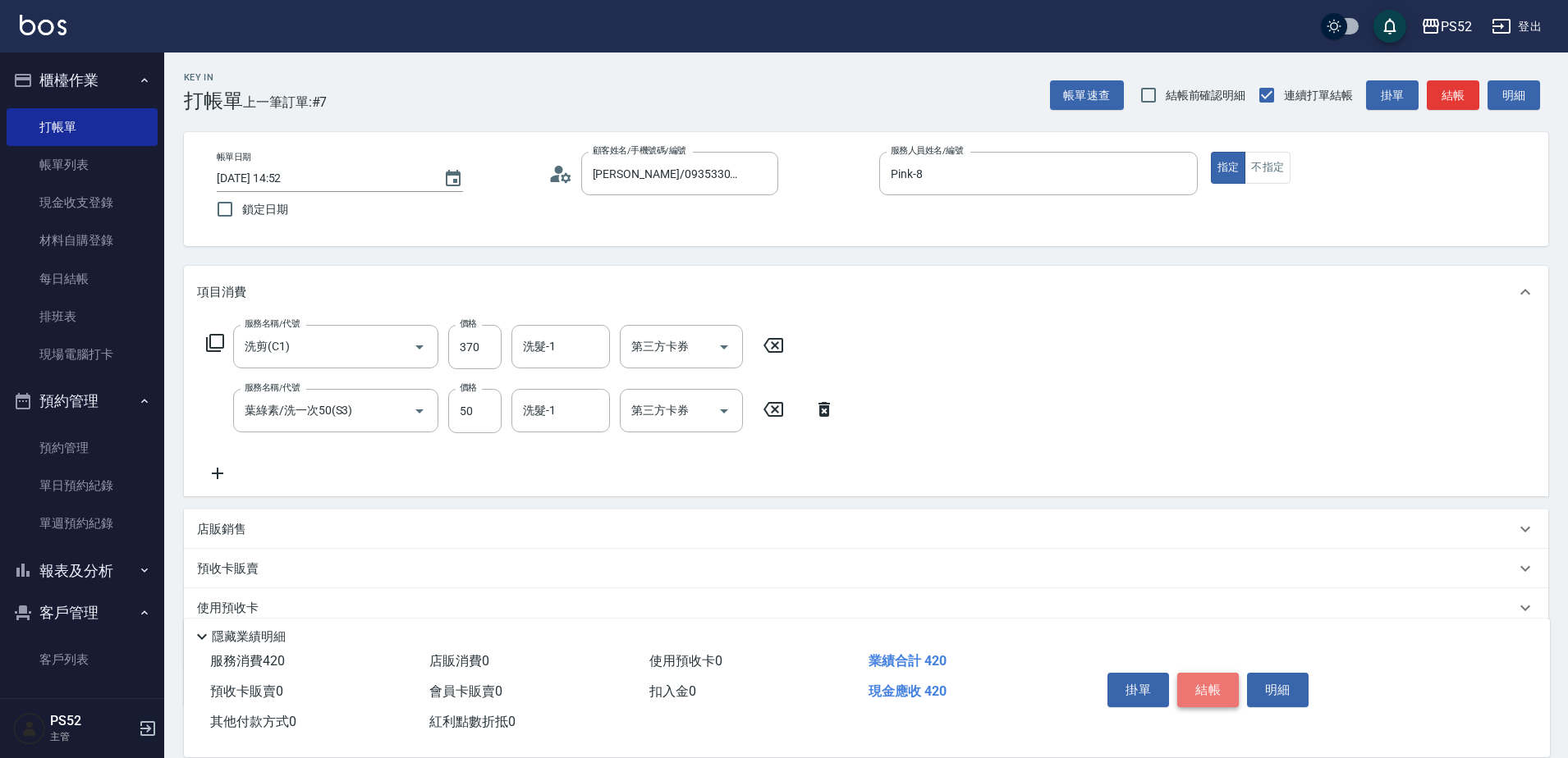
click at [1192, 677] on button "結帳" at bounding box center [1208, 690] width 62 height 35
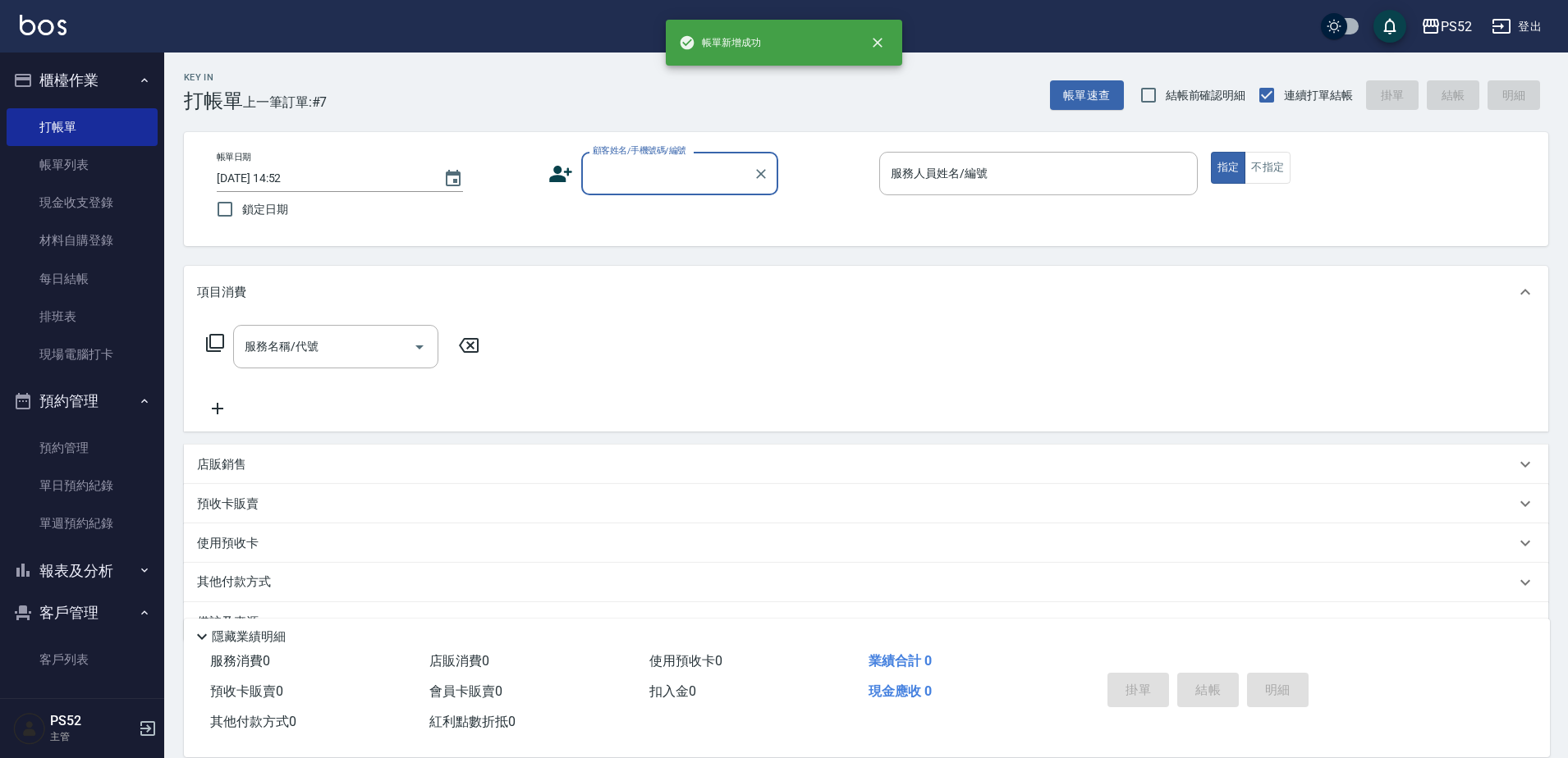
scroll to position [0, 0]
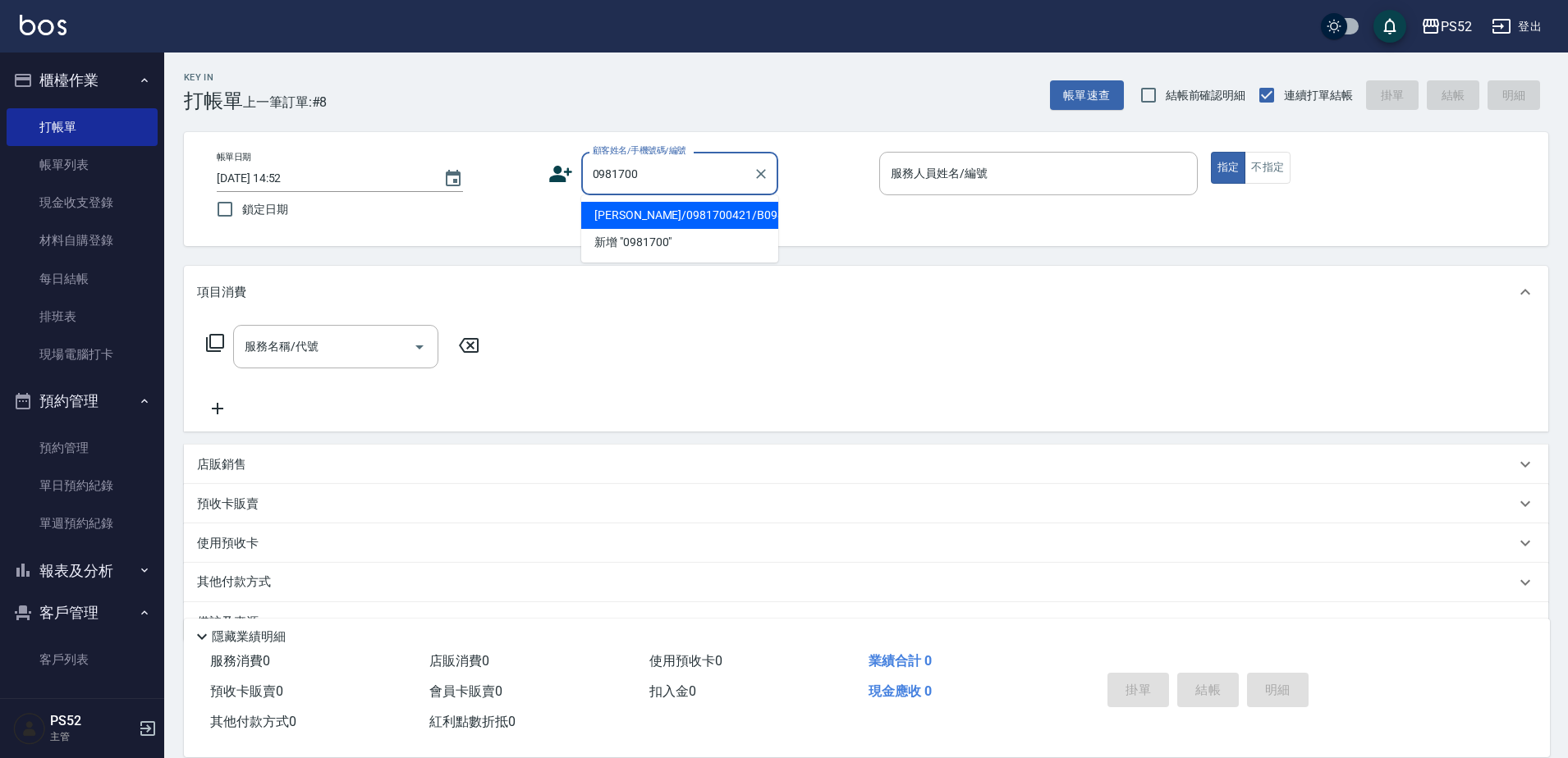
type input "[PERSON_NAME]/0981700421/B0981700421"
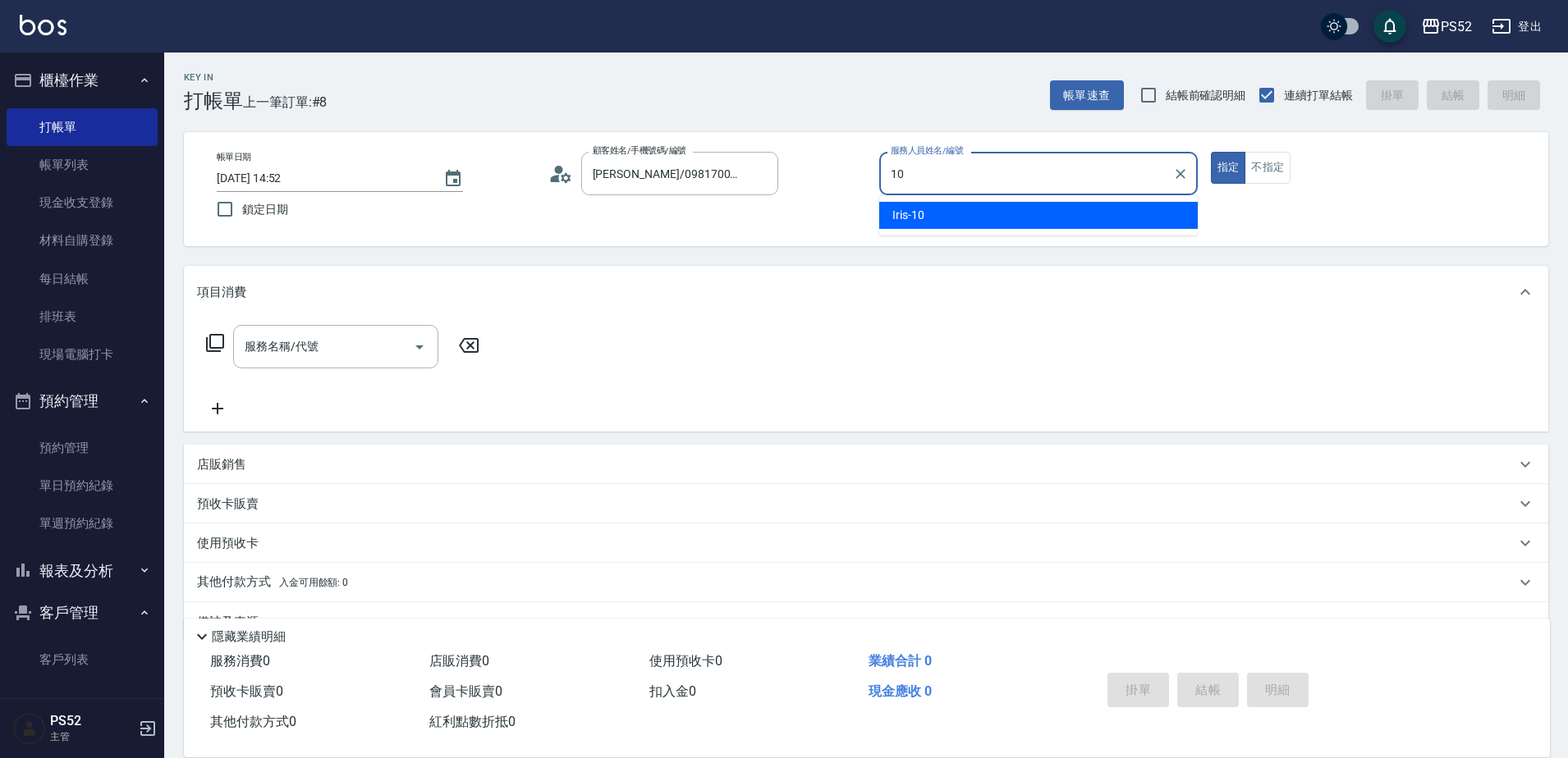
type input "Iris-10"
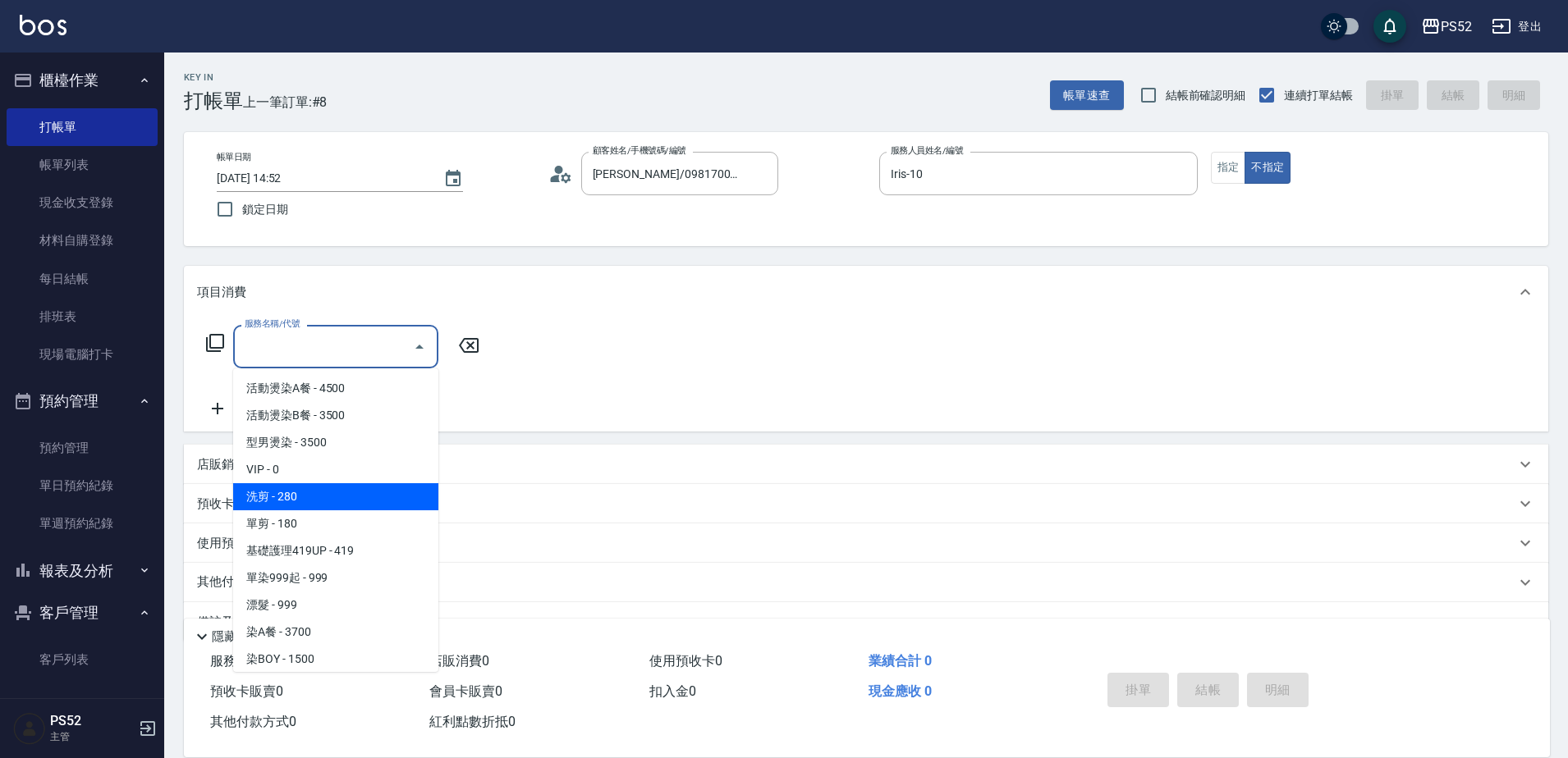
type input "洗剪(C1)"
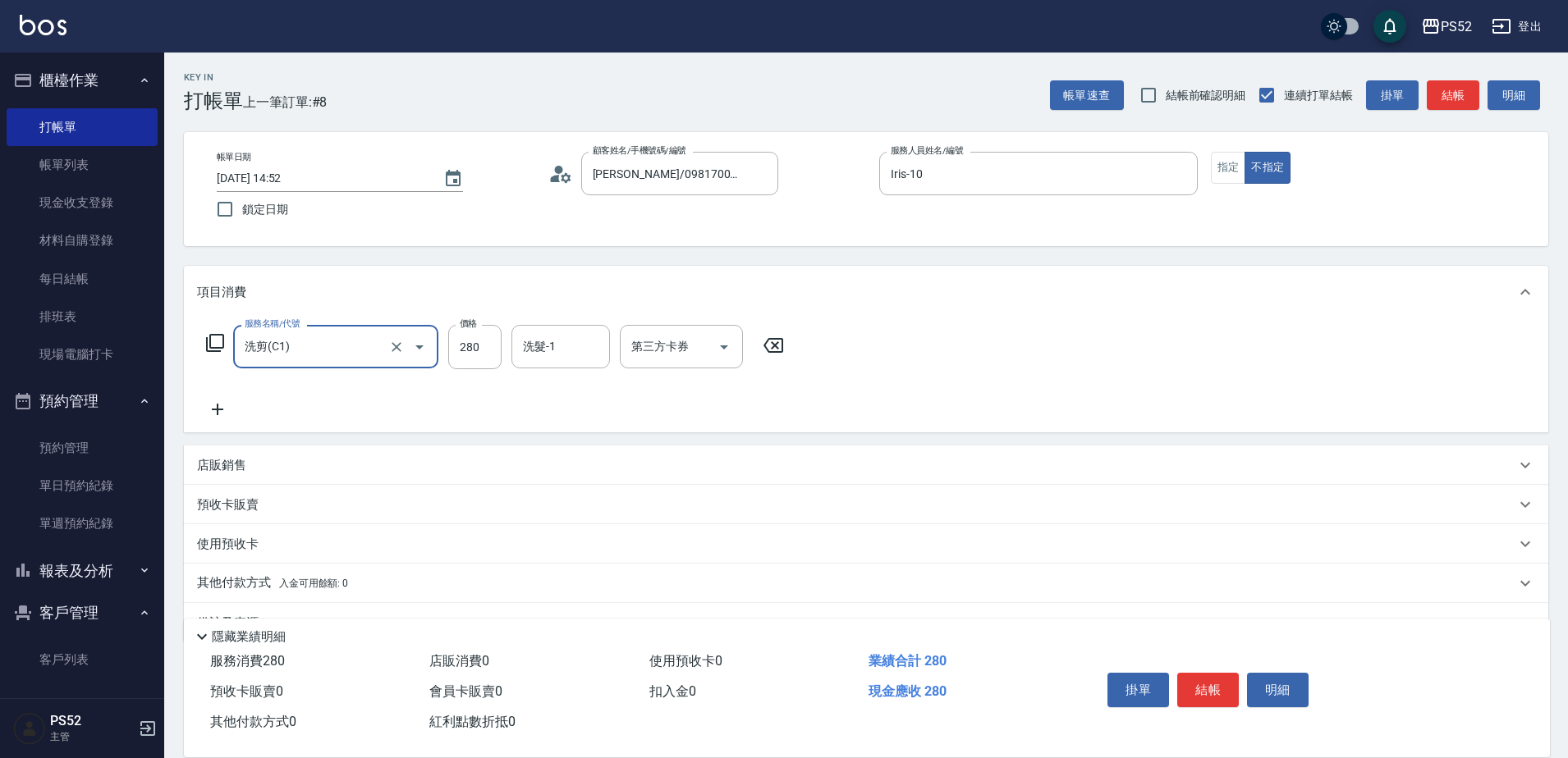
click at [1192, 678] on button "結帳" at bounding box center [1208, 690] width 62 height 35
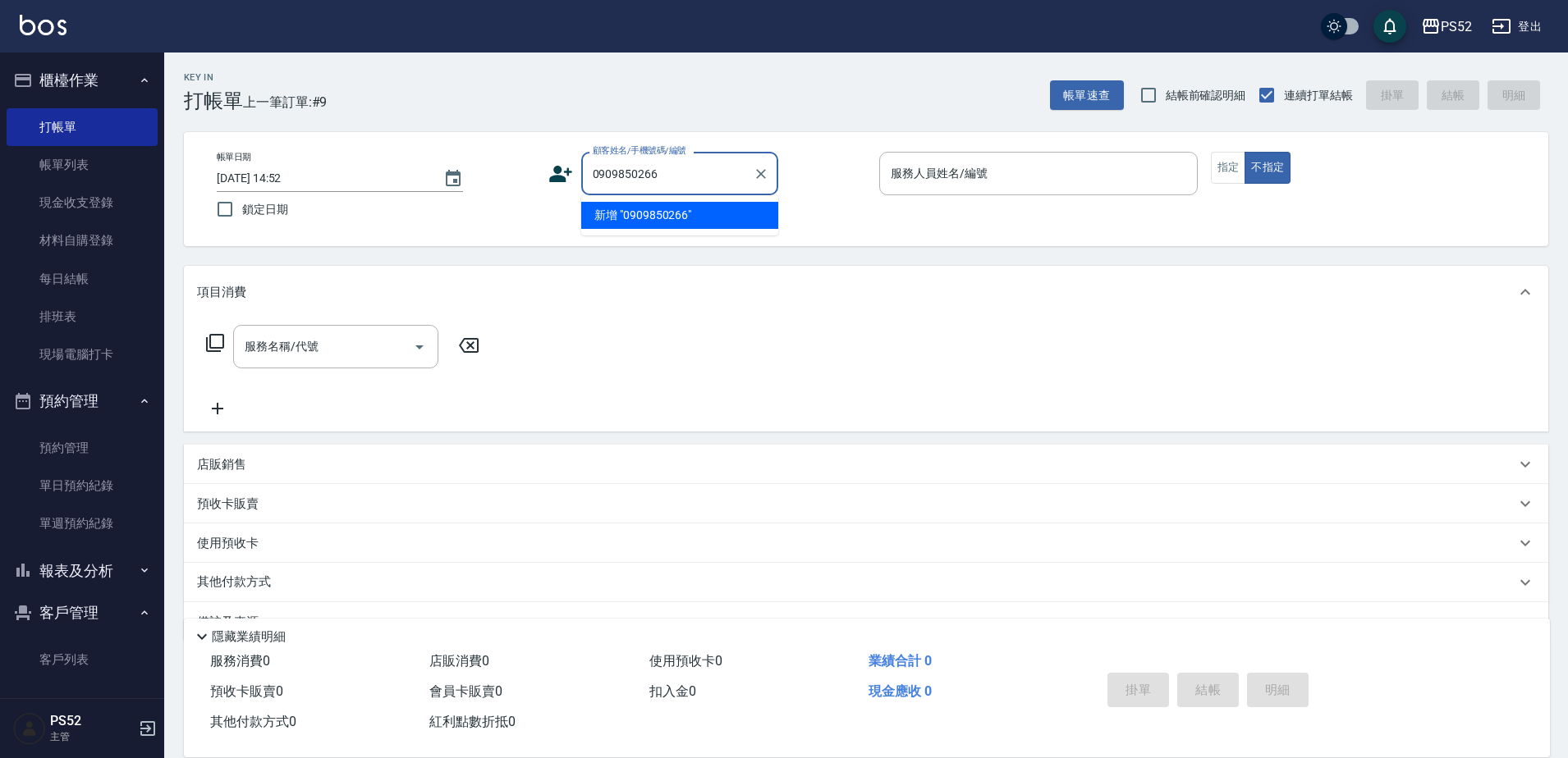
type input "0909850266"
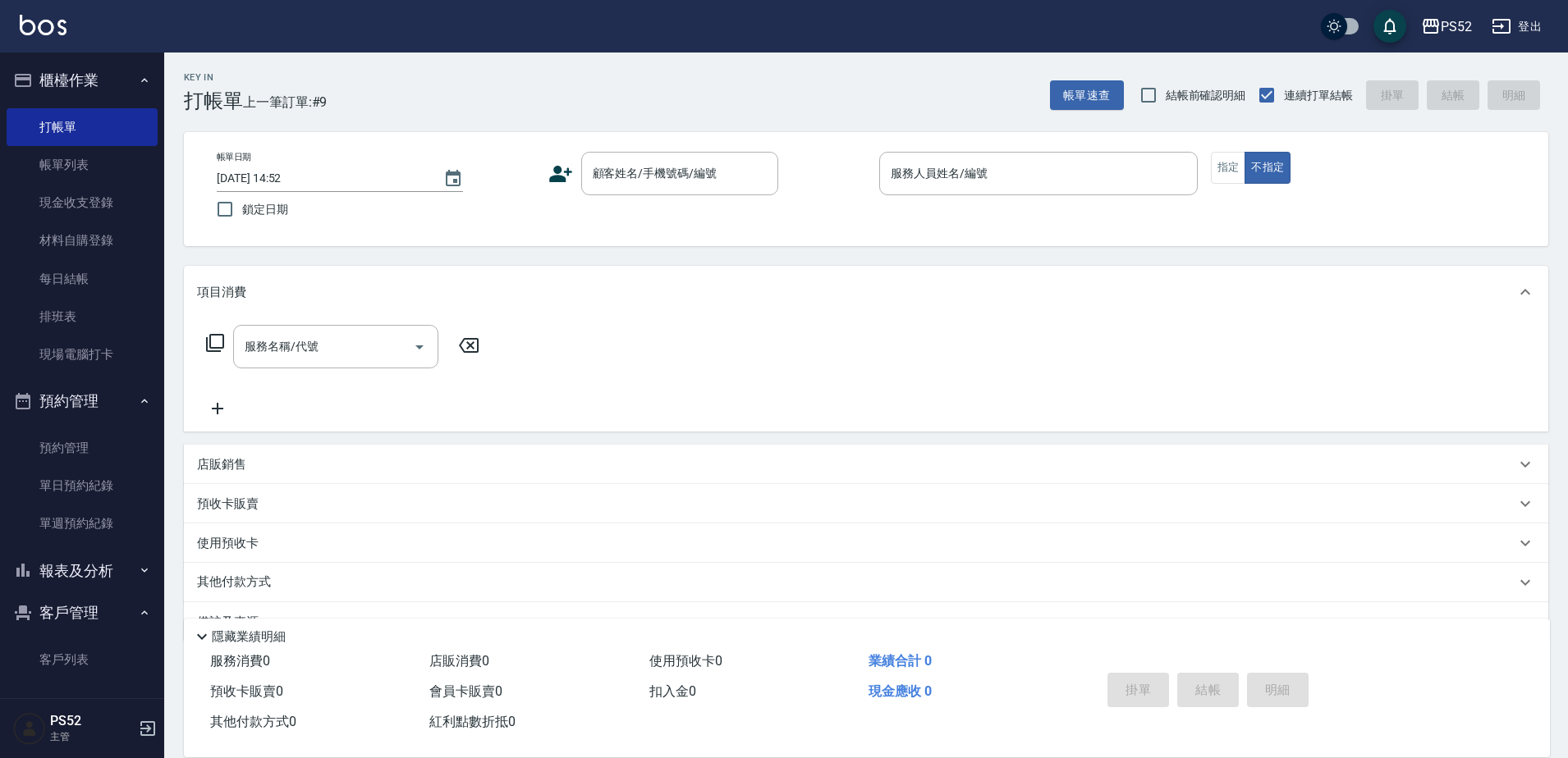
click at [560, 167] on icon at bounding box center [561, 173] width 23 height 16
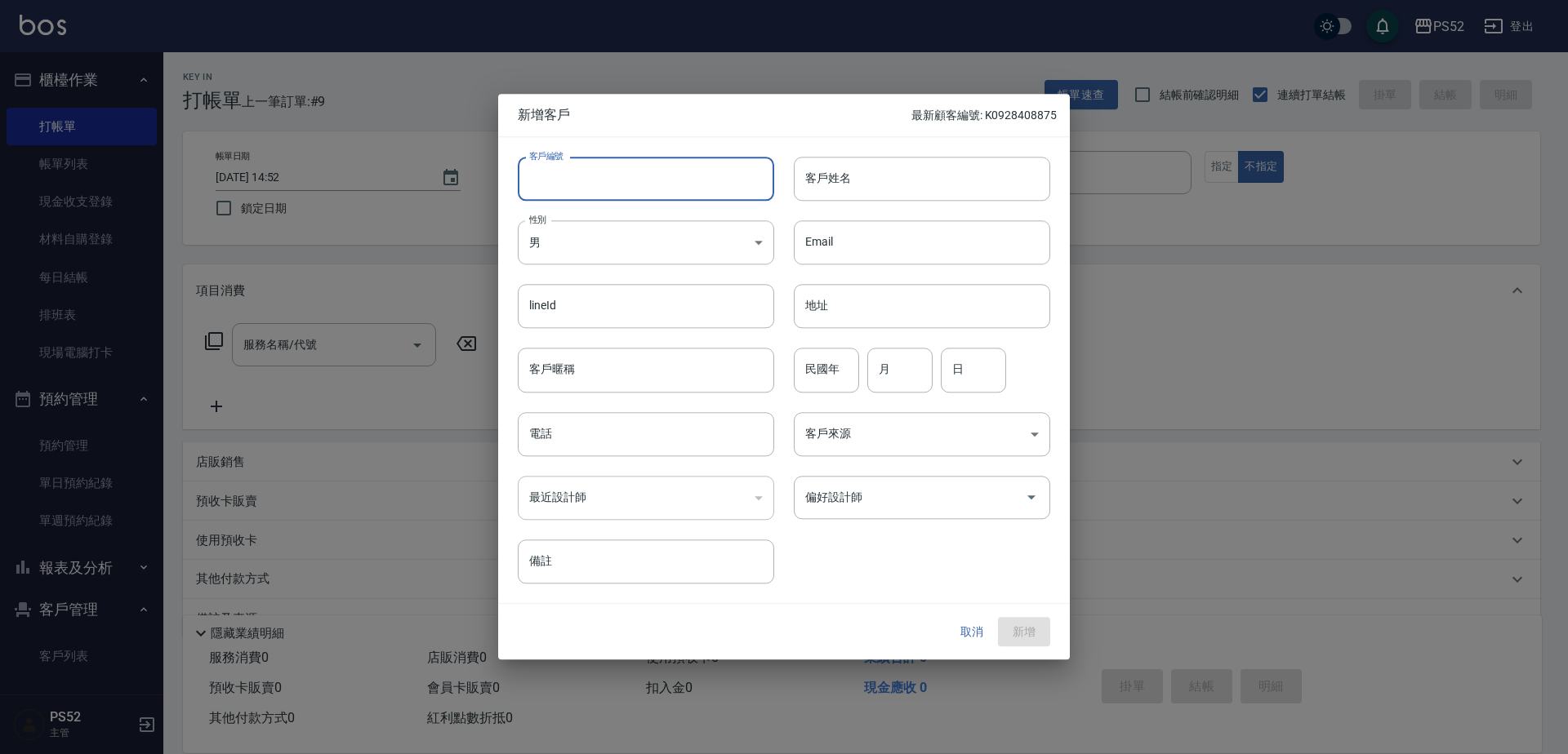
click at [608, 182] on input "客戶編號" at bounding box center [645, 179] width 256 height 44
paste input "0909850266"
click at [535, 179] on input "b0909850266" at bounding box center [627, 179] width 219 height 44
type input "B0909850266"
click at [594, 453] on input "電話" at bounding box center [645, 434] width 256 height 44
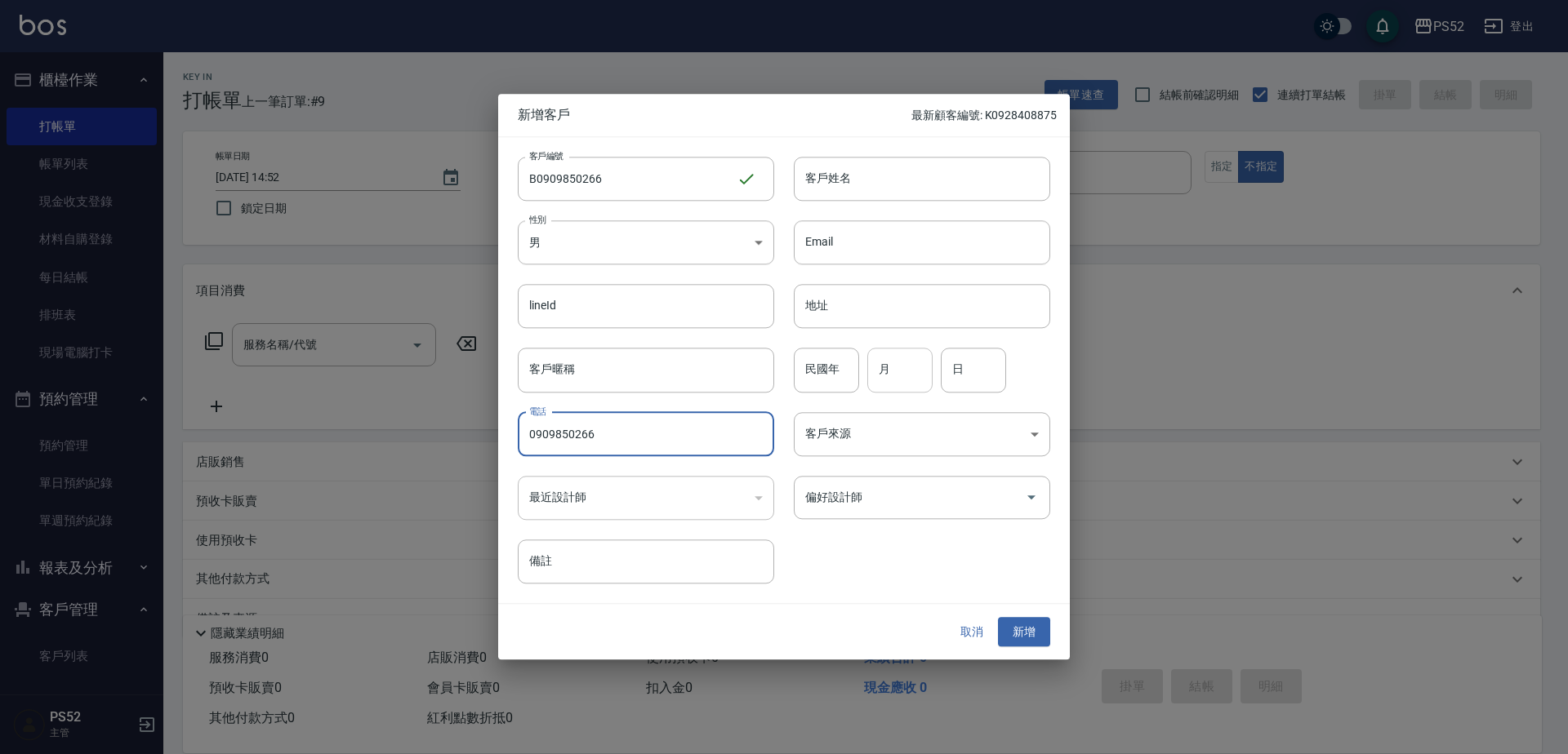
type input "0909850266"
click at [902, 373] on input "月" at bounding box center [900, 370] width 66 height 44
type input "2"
type input "4"
click at [947, 172] on input "客戶姓名" at bounding box center [922, 179] width 256 height 44
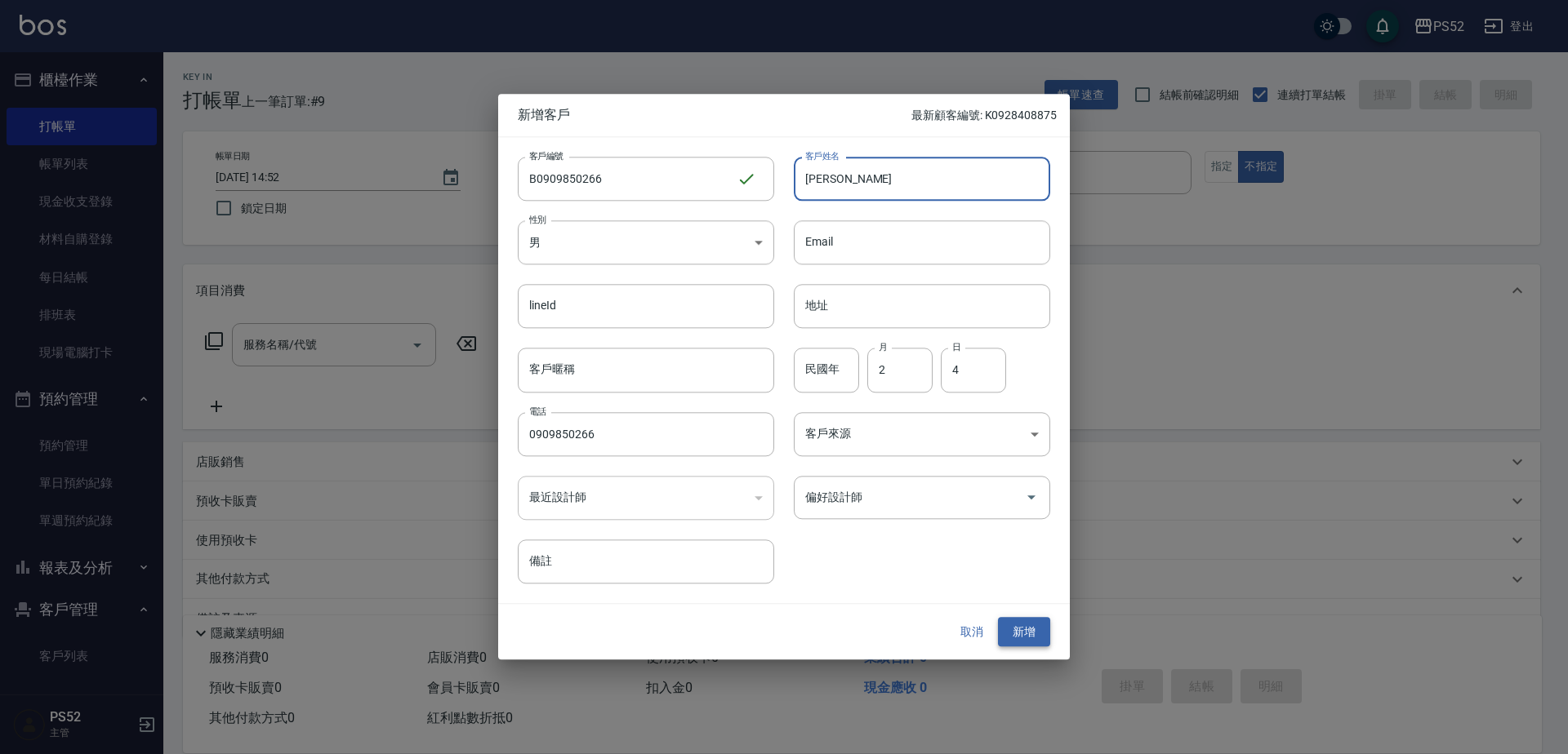
type input "[PERSON_NAME]"
click at [1023, 632] on button "新增" at bounding box center [1023, 631] width 53 height 30
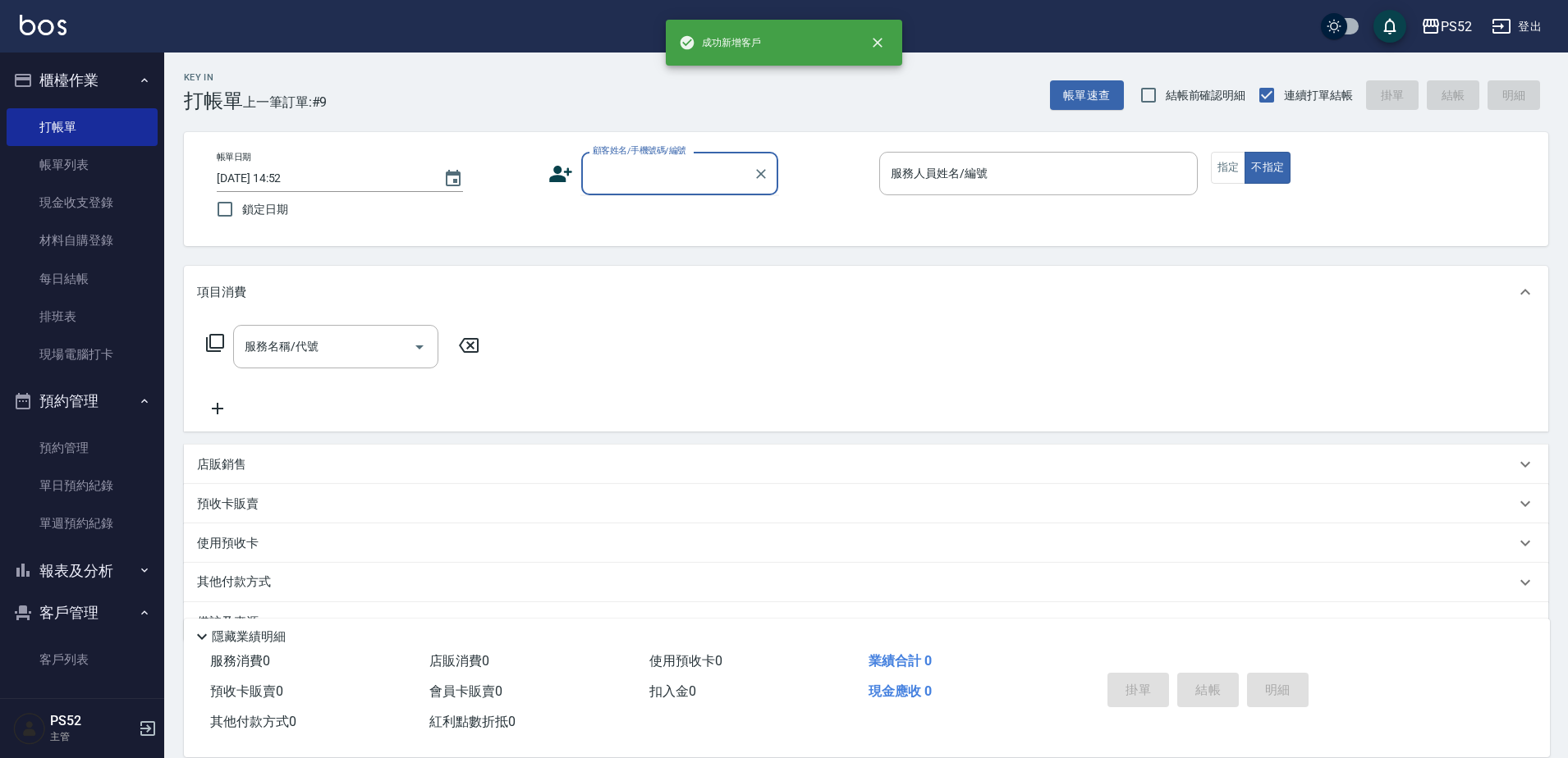
click at [697, 175] on input "顧客姓名/手機號碼/編號" at bounding box center [667, 173] width 158 height 29
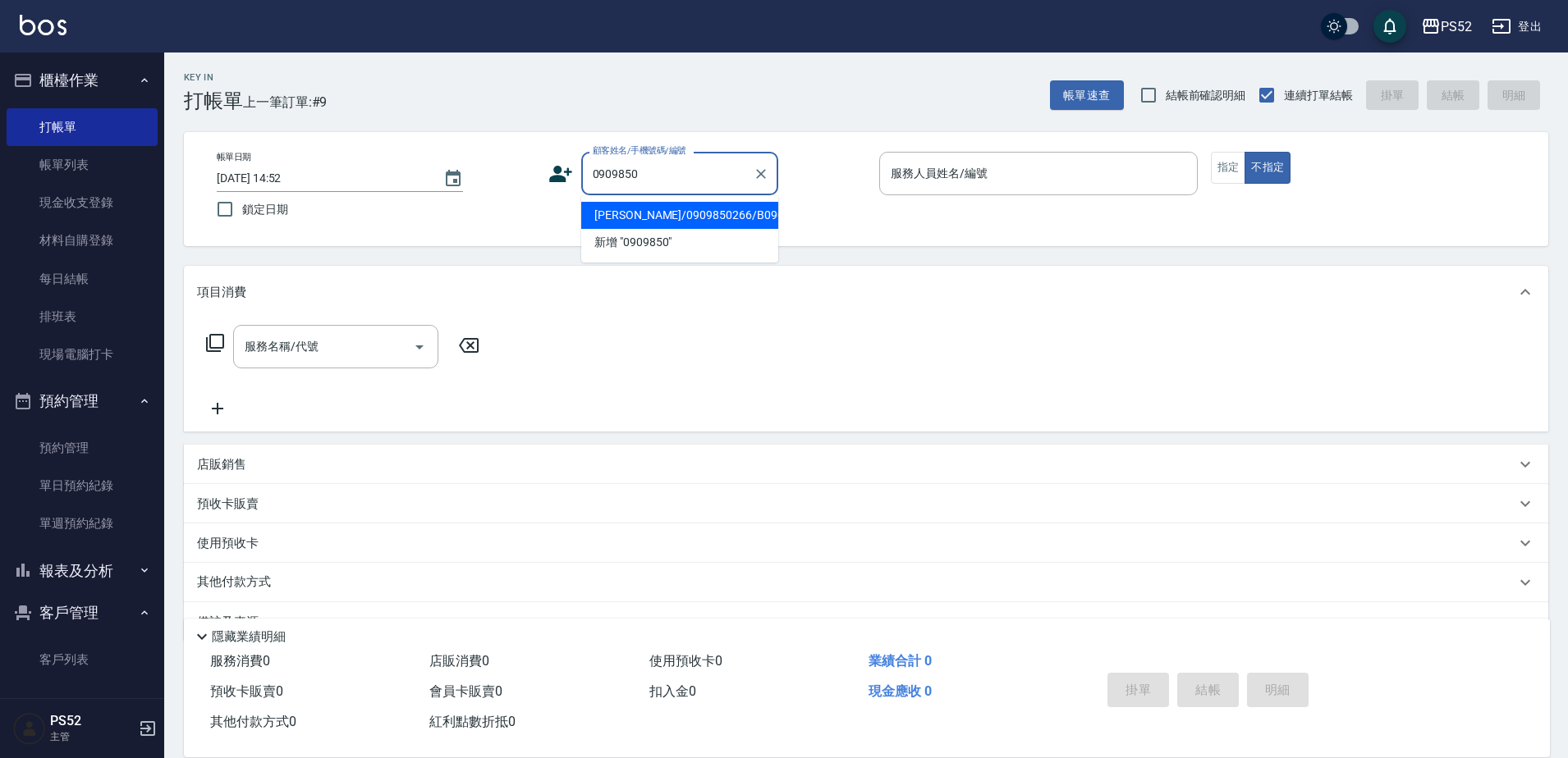
click at [642, 215] on li "[PERSON_NAME]/0909850266/B0909850266" at bounding box center [679, 215] width 197 height 27
type input "[PERSON_NAME]/0909850266/B0909850266"
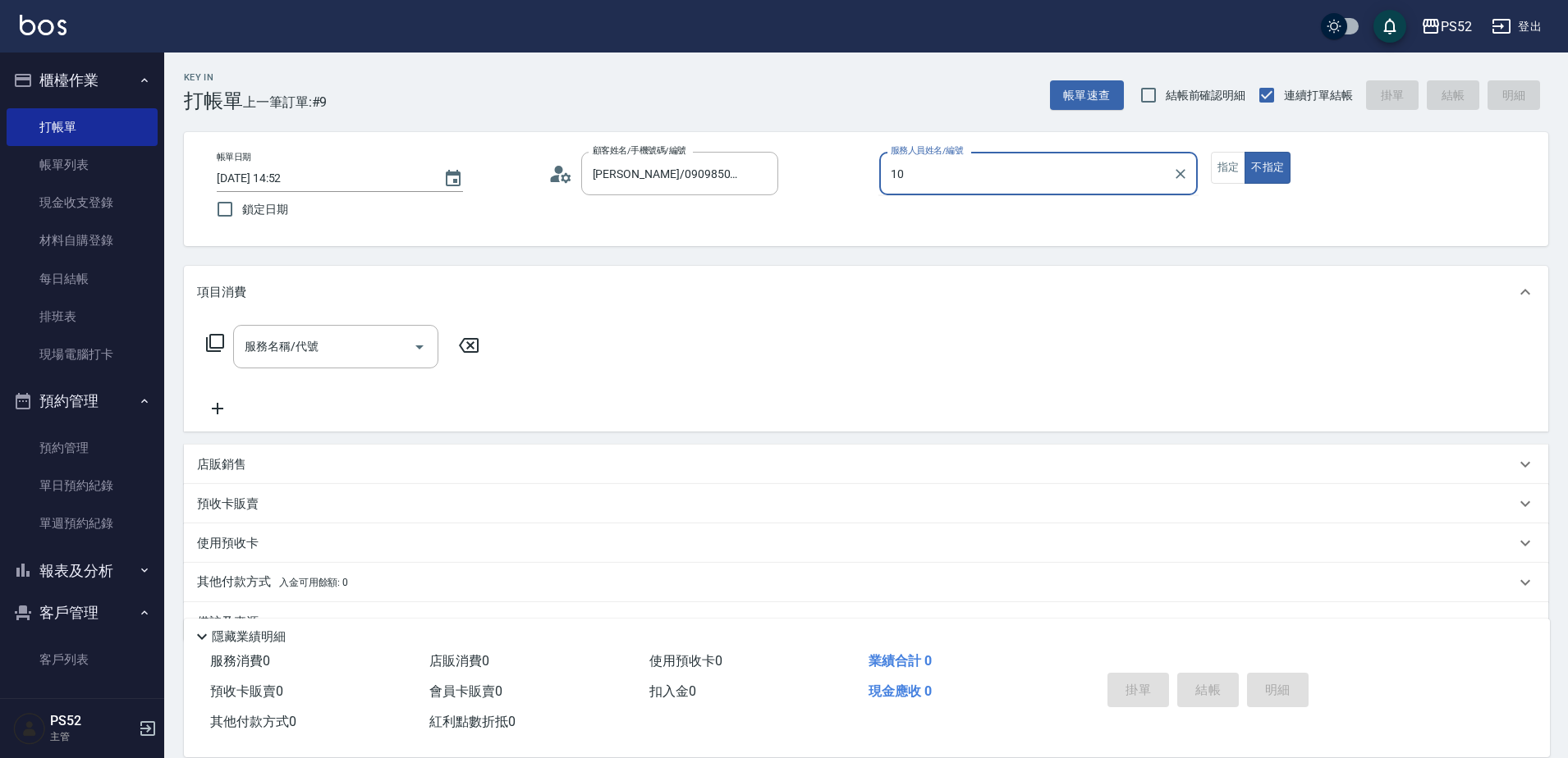
type input "10"
type button "false"
type input "Iris-10"
click at [340, 343] on input "服務名稱/代號" at bounding box center [323, 346] width 166 height 29
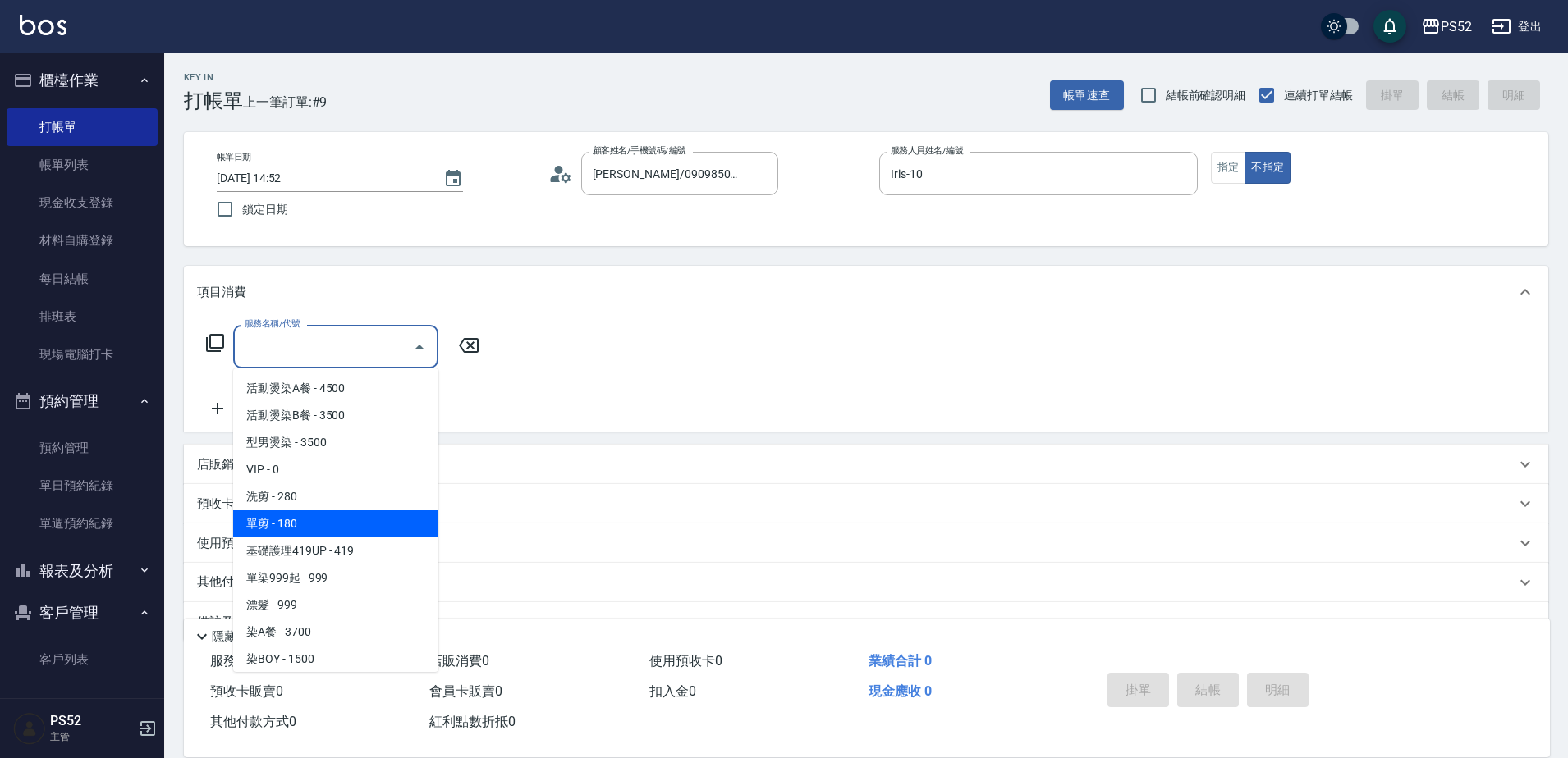
click at [340, 519] on span "單剪 - 180" at bounding box center [336, 523] width 206 height 27
type input "單剪(C2)"
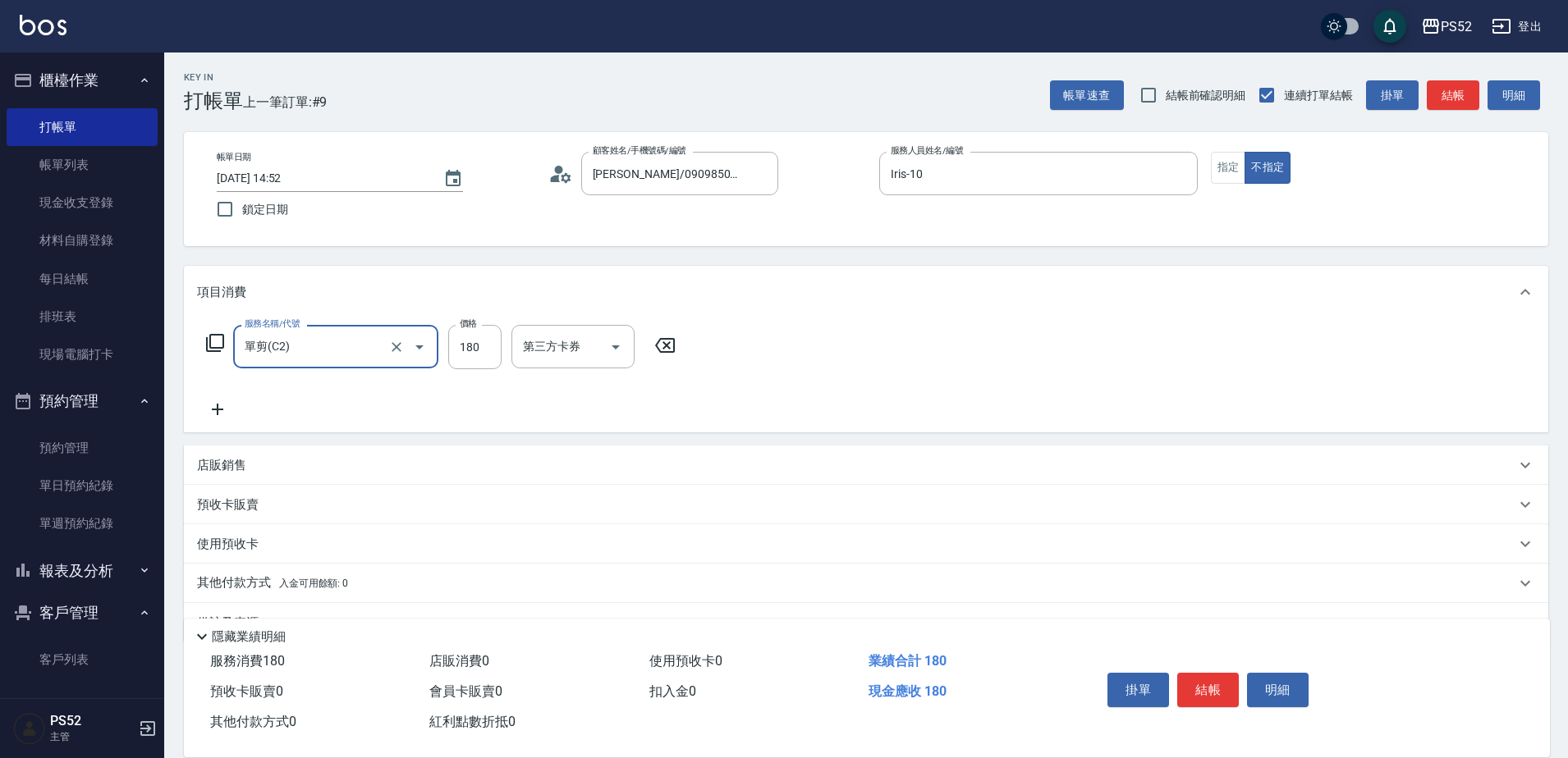
click at [1202, 683] on button "結帳" at bounding box center [1208, 690] width 62 height 35
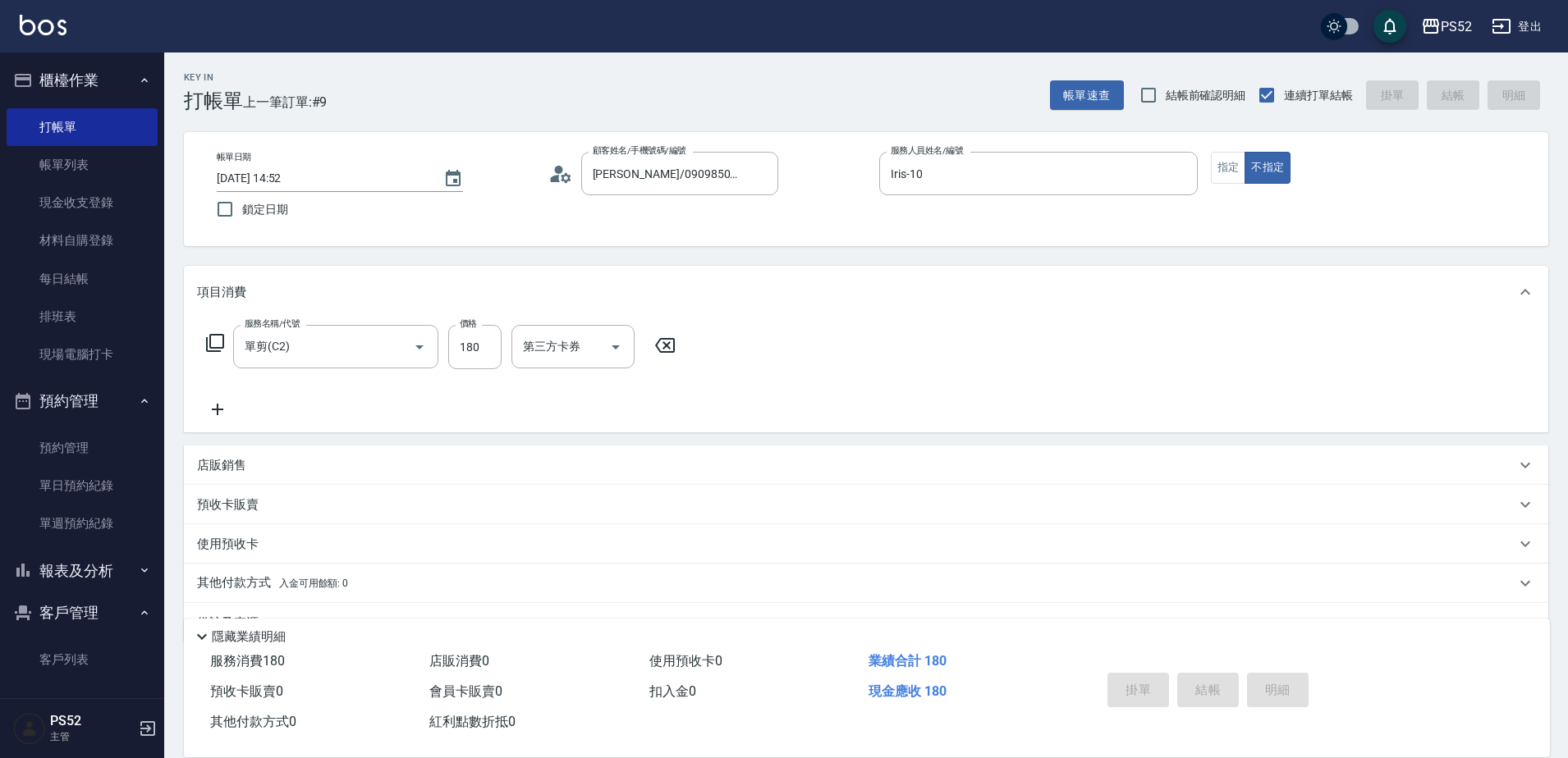
type input "[DATE] 15:01"
